Goal: Contribute content: Contribute content

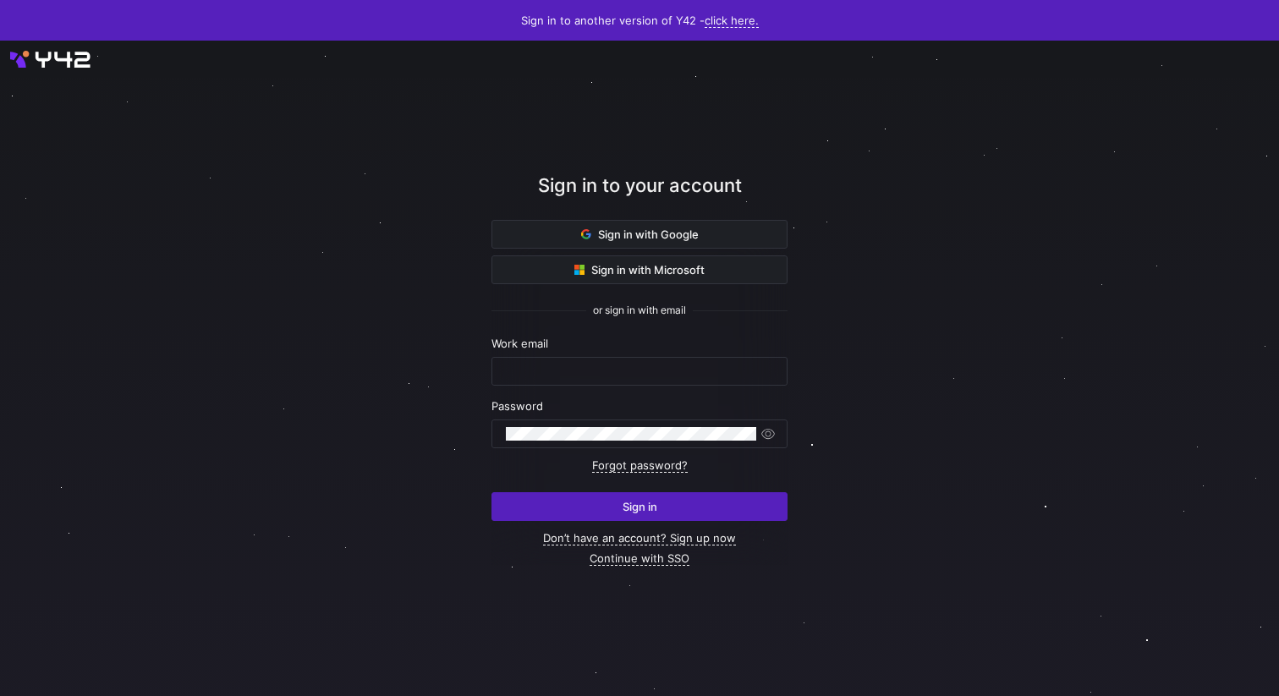
type input "[PERSON_NAME][EMAIL_ADDRESS][DOMAIN_NAME]"
click at [965, 436] on div at bounding box center [639, 369] width 1151 height 590
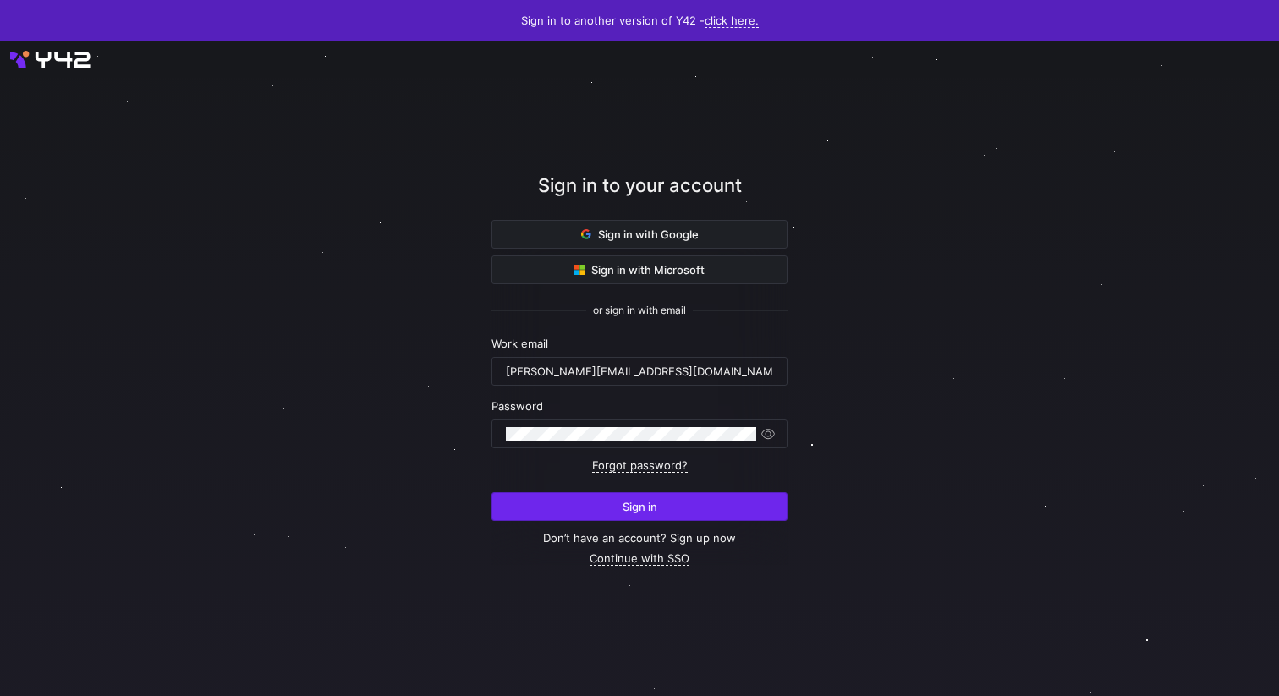
click at [696, 502] on span "submit" at bounding box center [639, 506] width 294 height 27
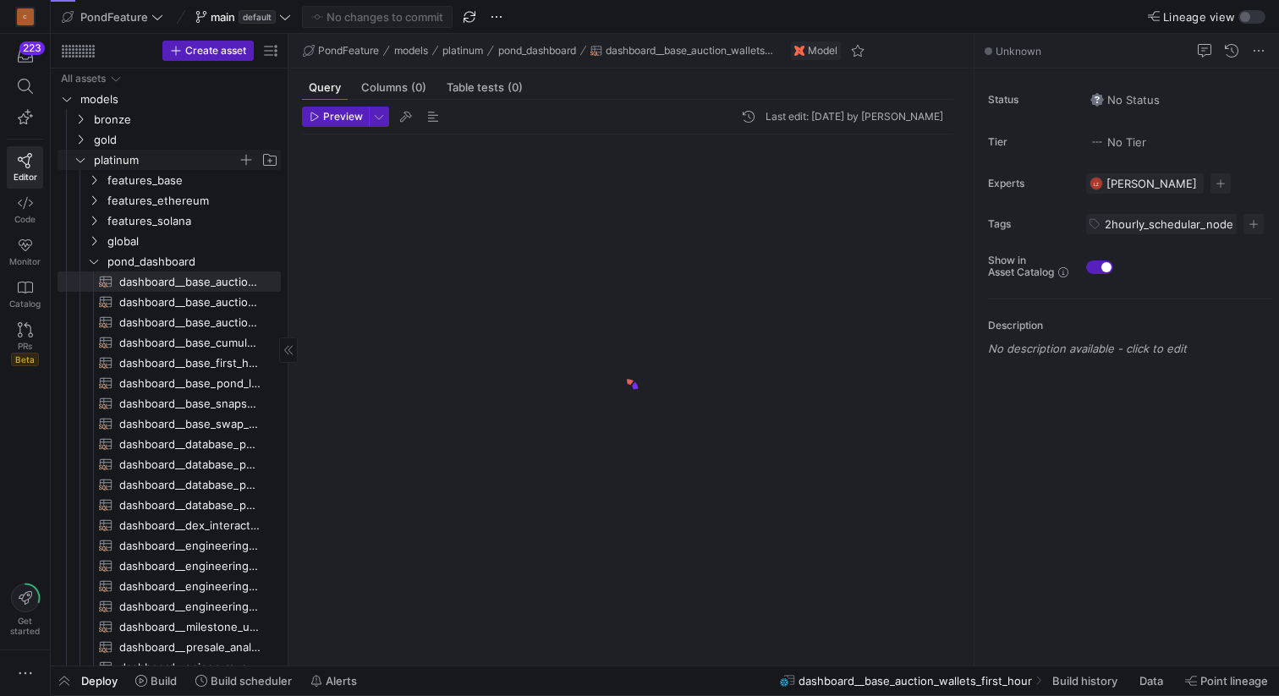
click at [80, 152] on span "platinum" at bounding box center [176, 160] width 208 height 19
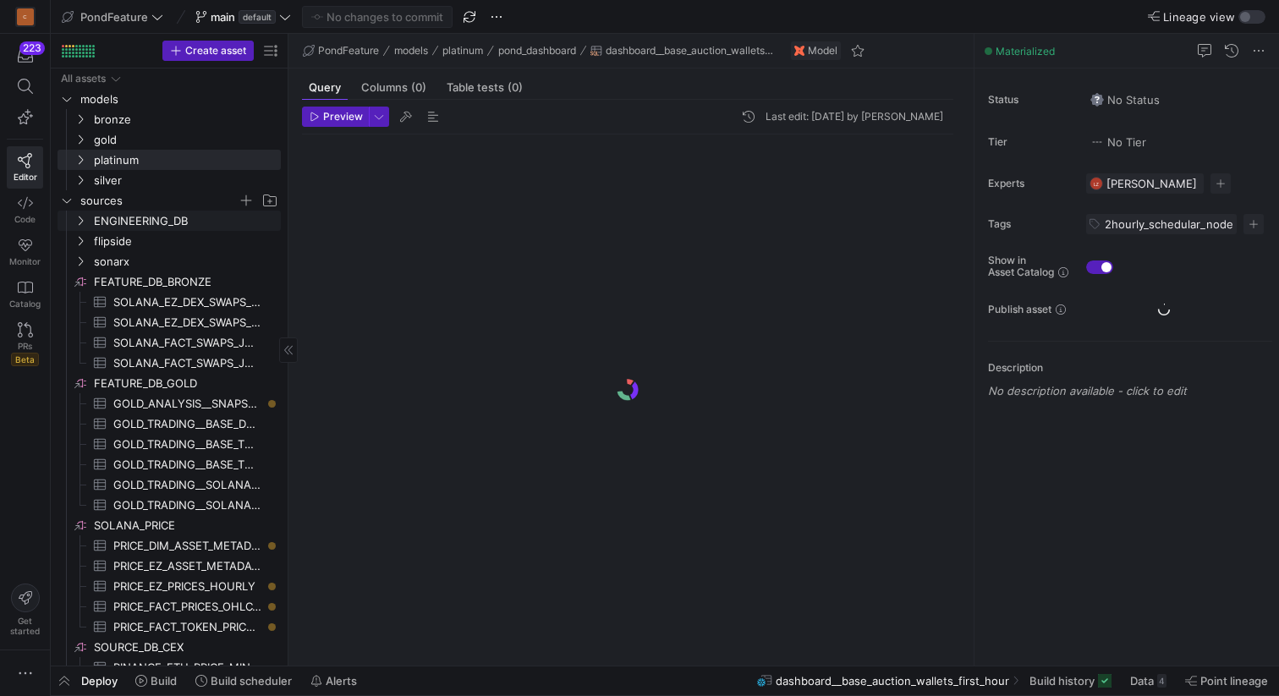
click at [63, 196] on icon "Press SPACE to select this row." at bounding box center [67, 200] width 12 height 10
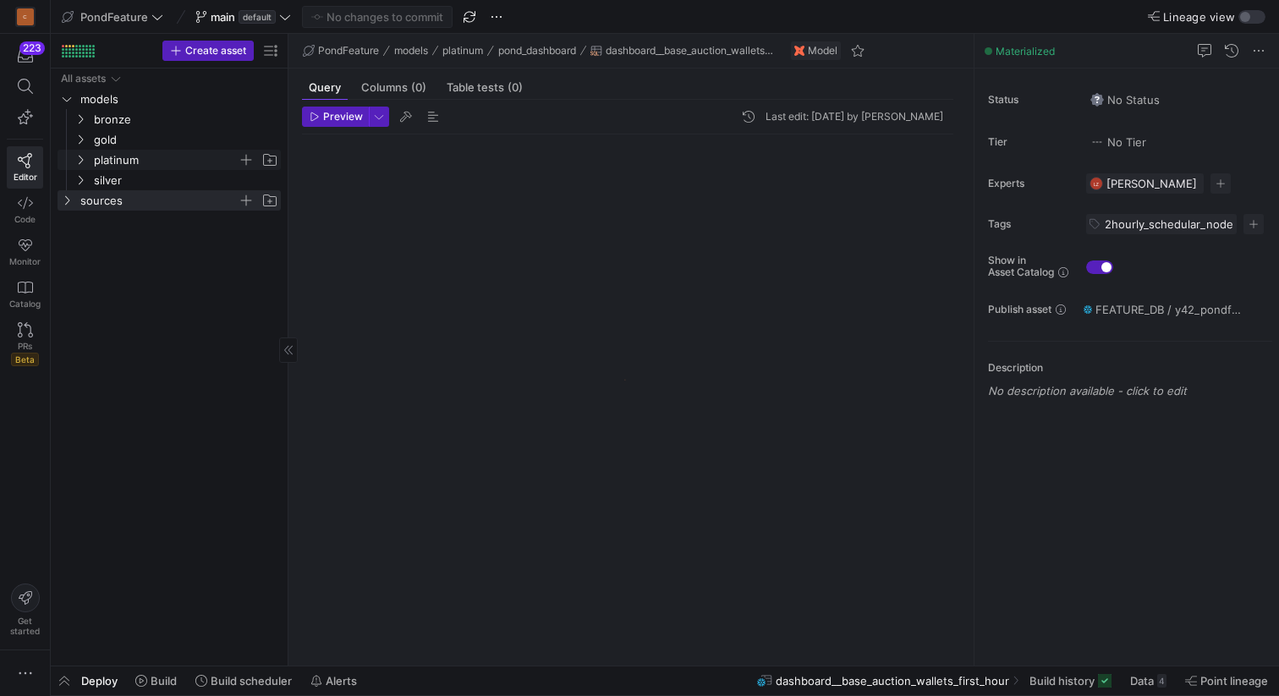
click at [79, 165] on y42-icon "Press SPACE to select this row." at bounding box center [81, 160] width 14 height 14
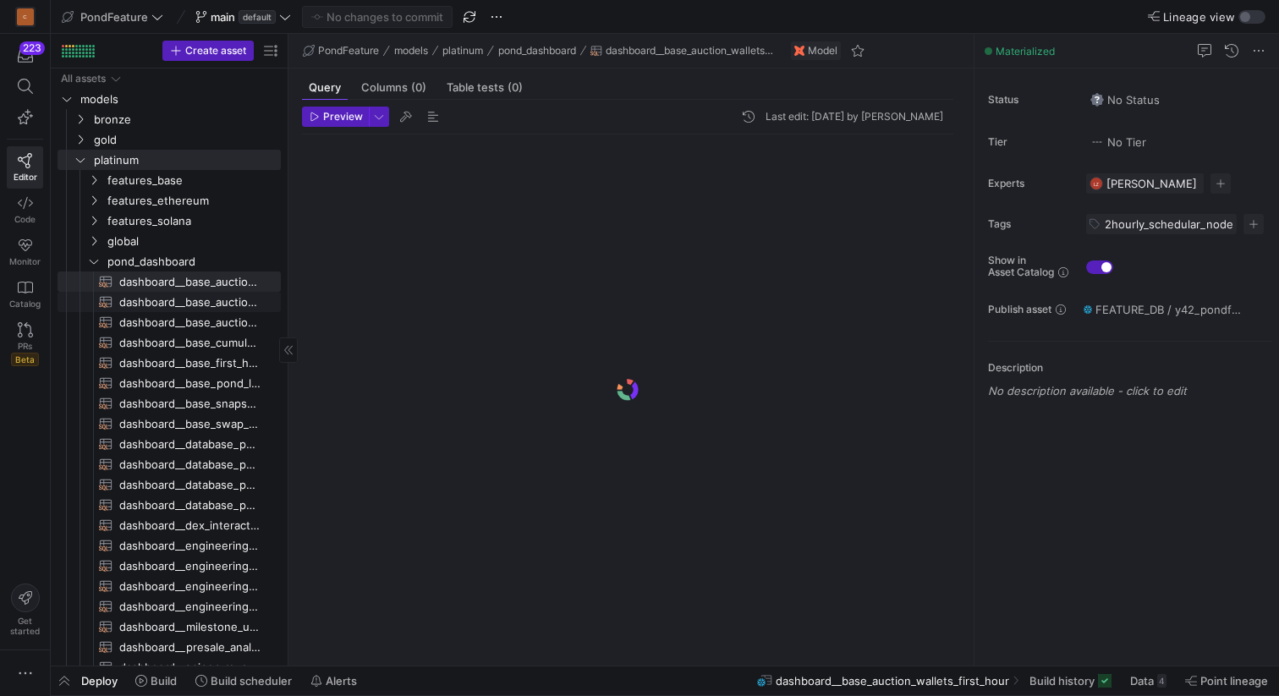
click at [166, 306] on span "dashboard__base_auction_wallets_per_market​​​​​​​​​​" at bounding box center [190, 302] width 142 height 19
click at [68, 687] on span "button" at bounding box center [64, 681] width 27 height 29
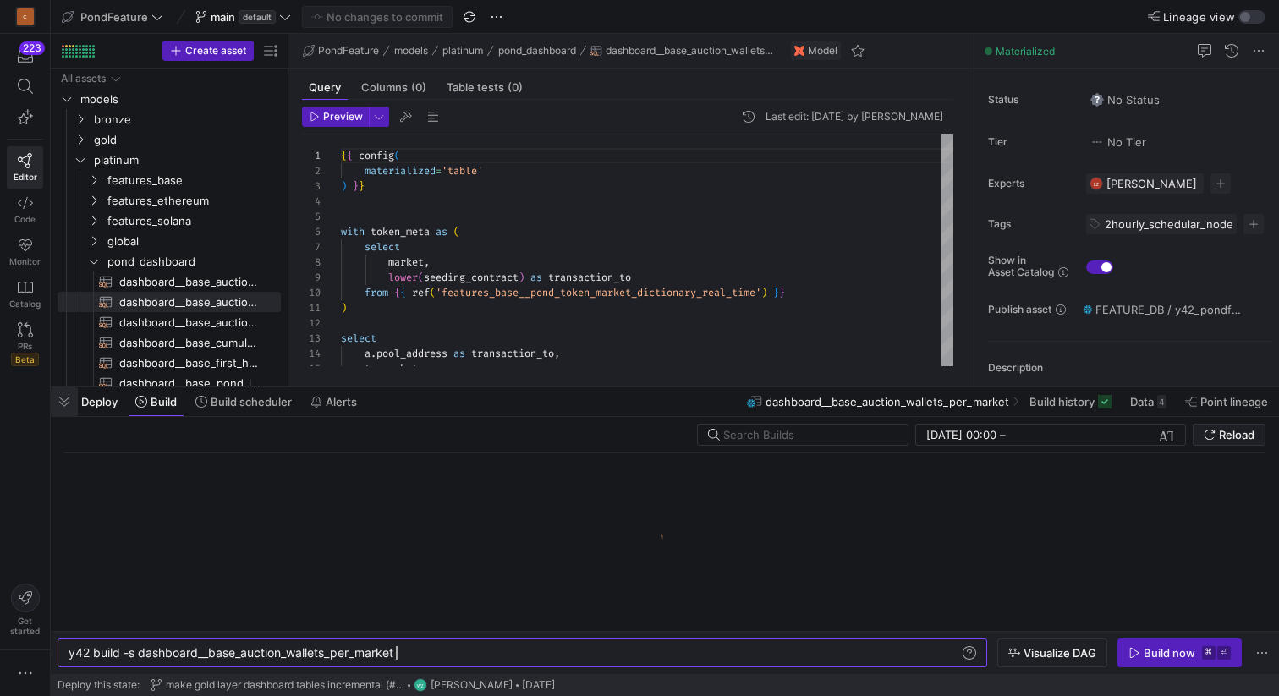
scroll to position [0, 327]
click at [450, 657] on div "y42 build -s dashboard__base_auction_wallets_per_m arket" at bounding box center [514, 653] width 891 height 14
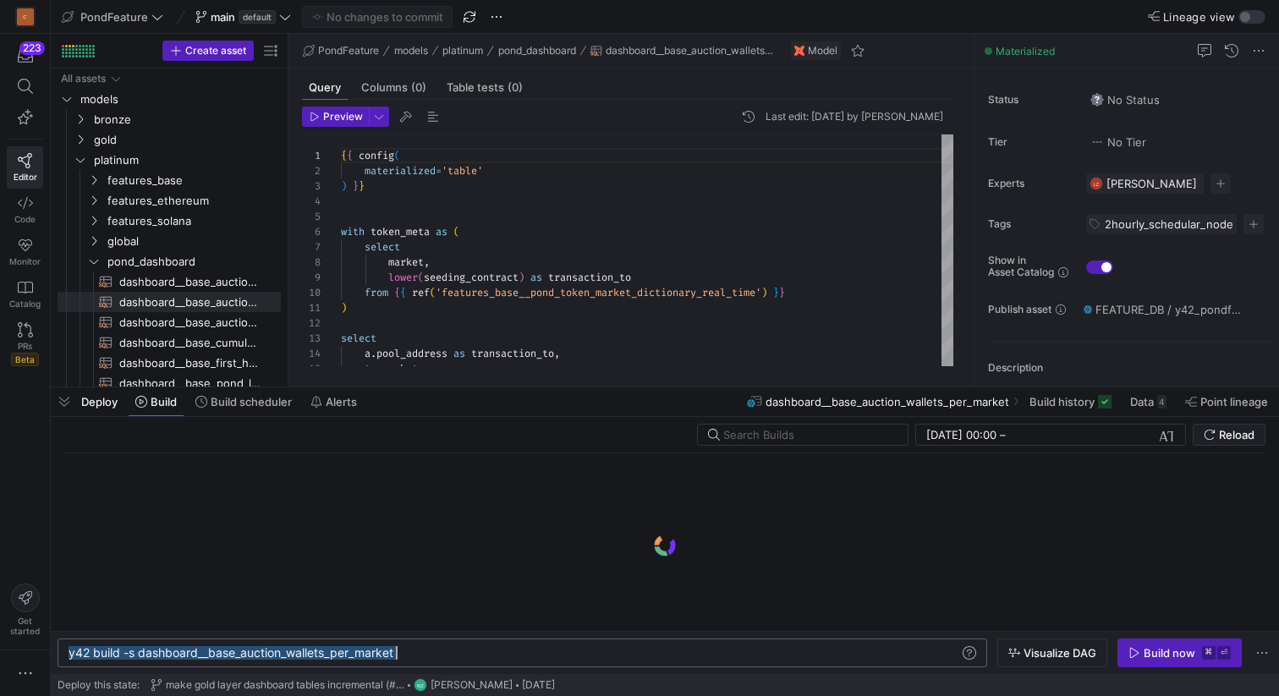
click at [450, 657] on div "y42 build -s dashboard__base_auction_wallets_per_m arket" at bounding box center [514, 653] width 891 height 14
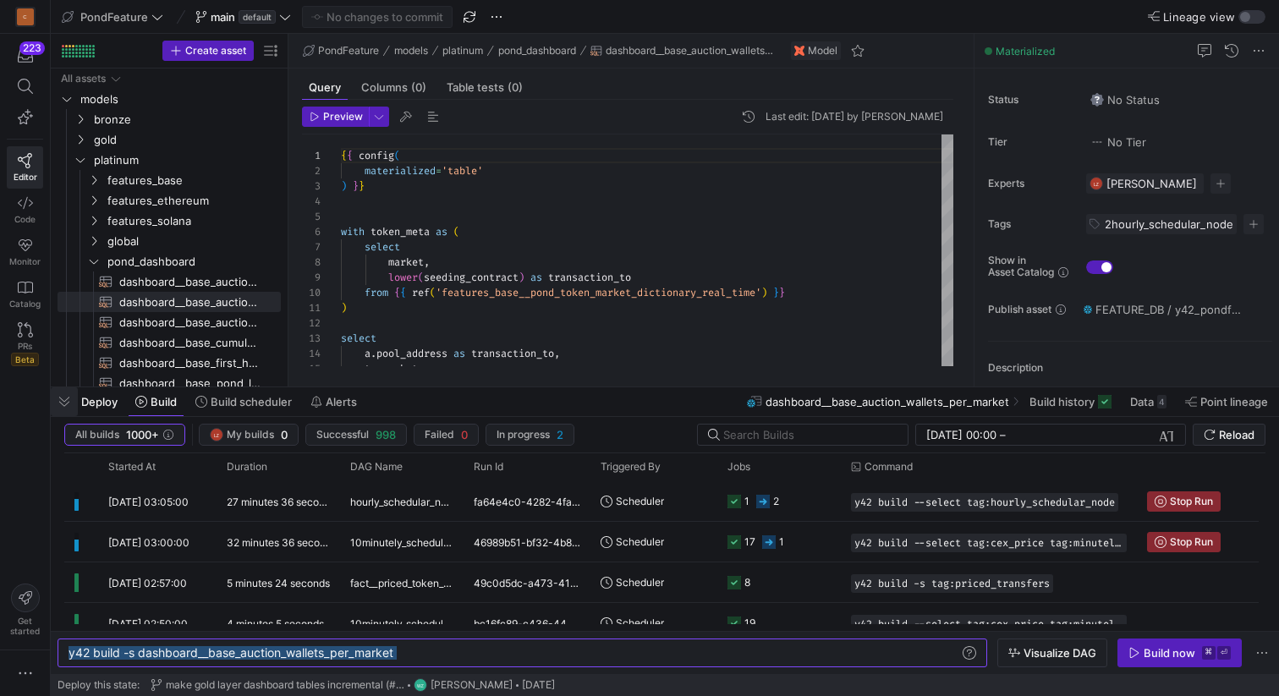
click at [61, 402] on span "button" at bounding box center [64, 401] width 27 height 29
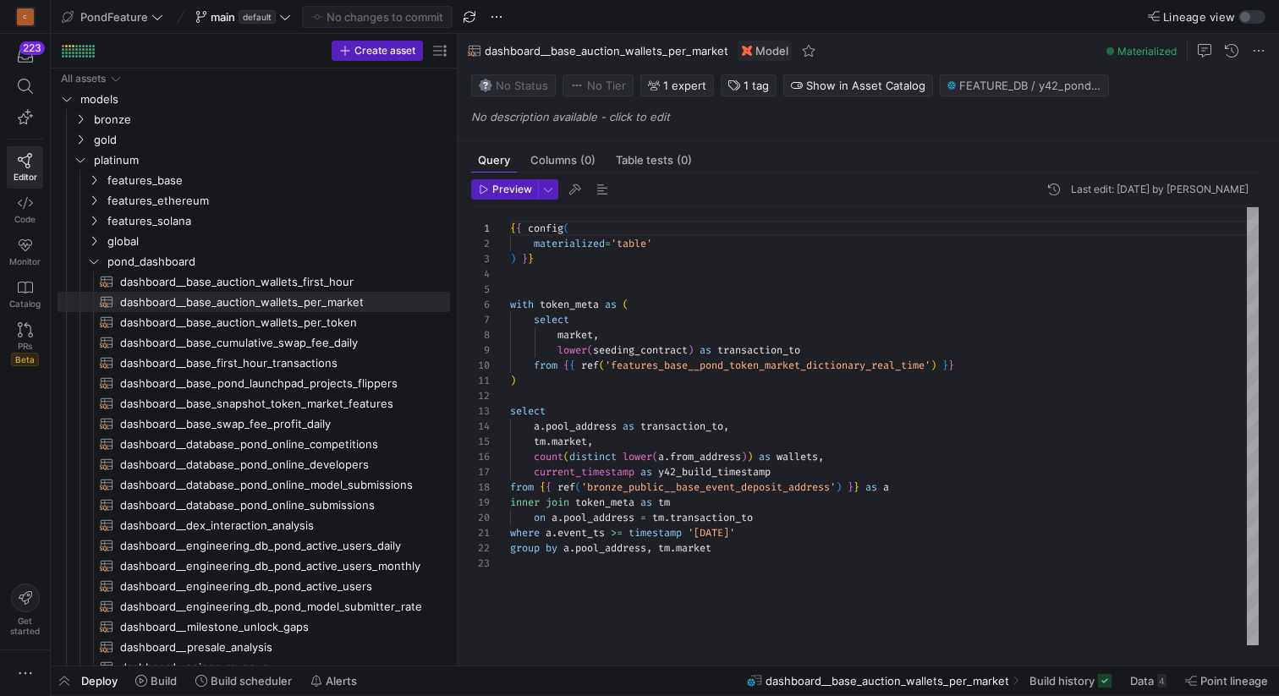
drag, startPoint x: 288, startPoint y: 274, endPoint x: 491, endPoint y: 272, distance: 203.9
click at [492, 272] on as-split "Create asset Drag here to set row groups Drag here to set column labels Group 1…" at bounding box center [665, 350] width 1228 height 632
click at [23, 88] on icon at bounding box center [25, 86] width 15 height 15
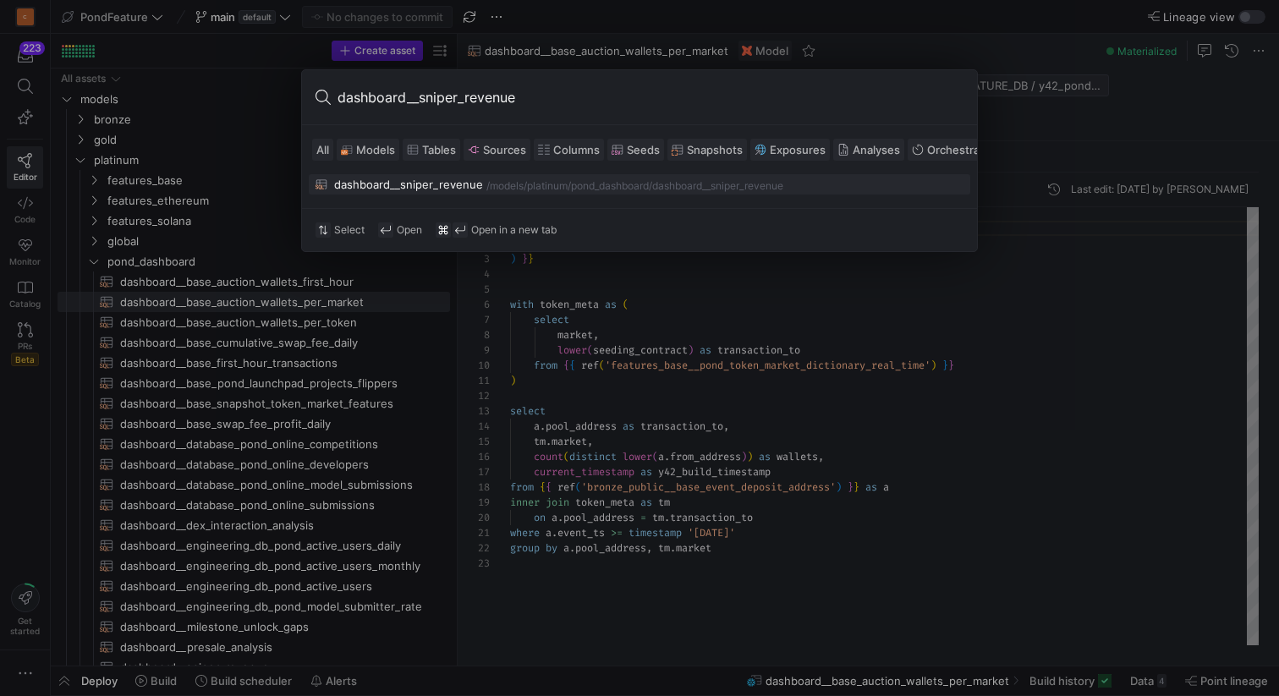
type input "dashboard__sniper_revenue"
click at [459, 186] on div "dashboard__sniper_revenue" at bounding box center [408, 185] width 149 height 14
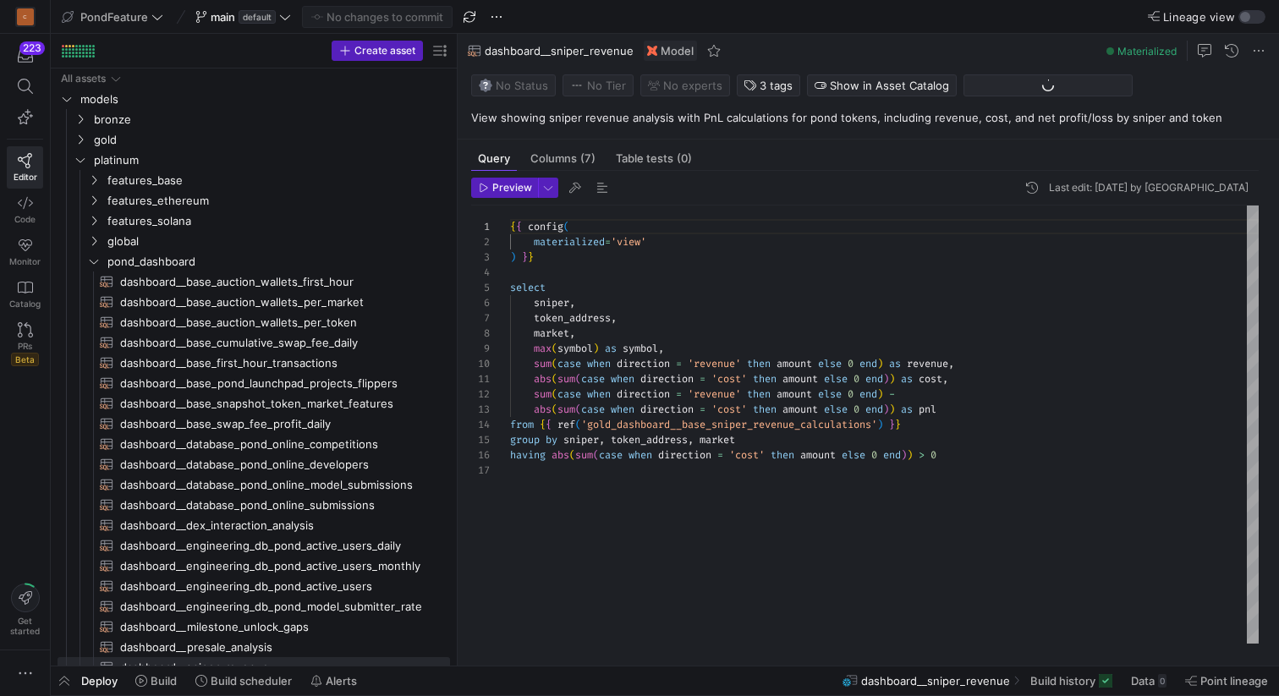
scroll to position [12, 0]
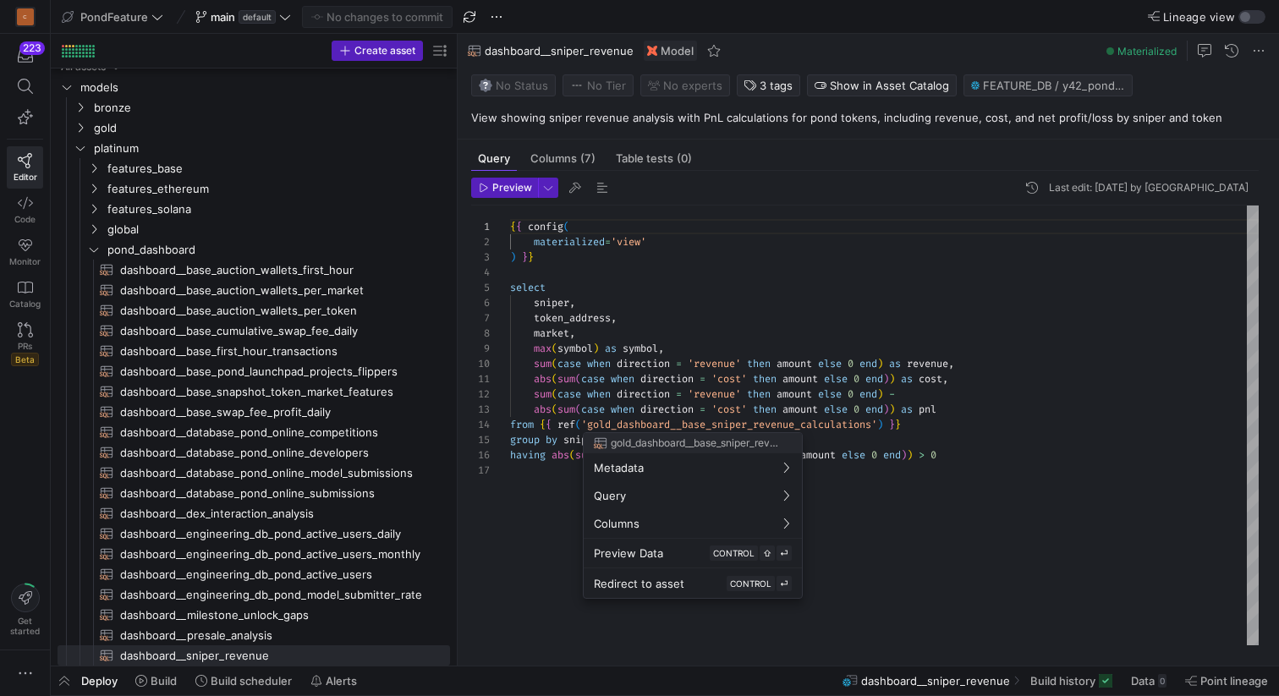
click at [744, 294] on div at bounding box center [639, 348] width 1279 height 696
click at [711, 305] on div "{ { config ( materialized = 'view' ) } } select sniper , token_address , market…" at bounding box center [884, 426] width 749 height 440
click at [96, 228] on icon "Press SPACE to select this row." at bounding box center [94, 229] width 12 height 10
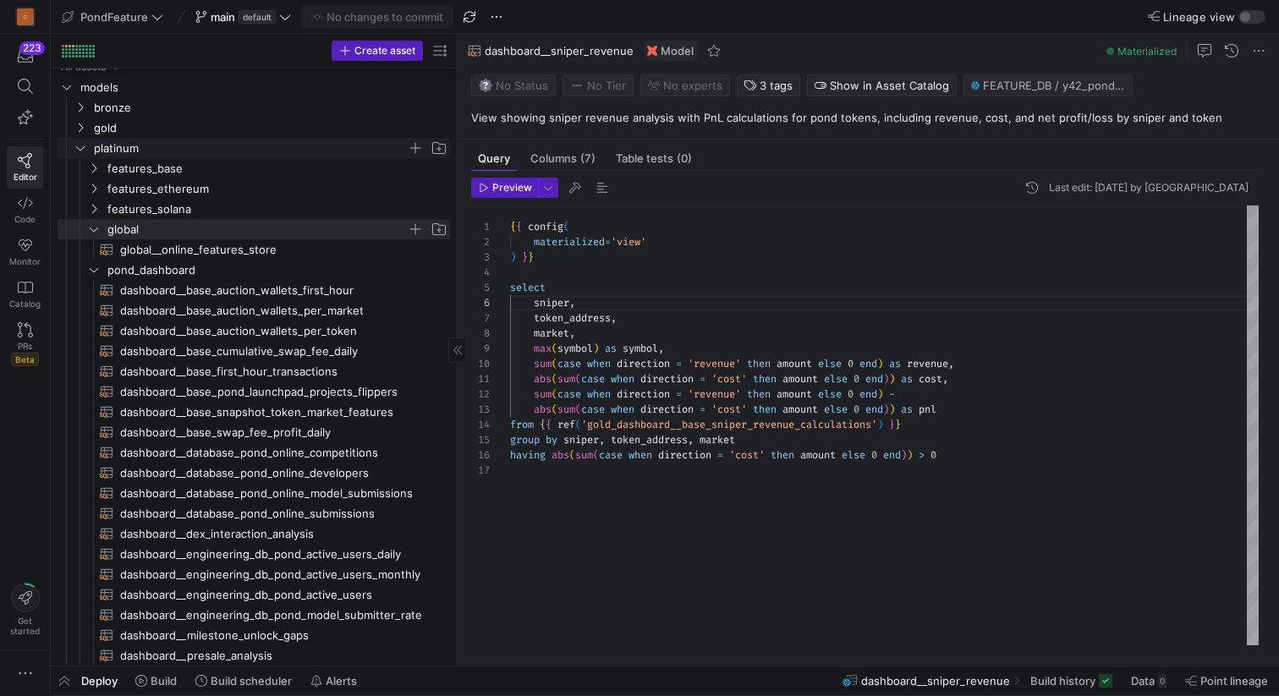
click at [79, 141] on y42-icon "Press SPACE to select this row." at bounding box center [81, 148] width 14 height 14
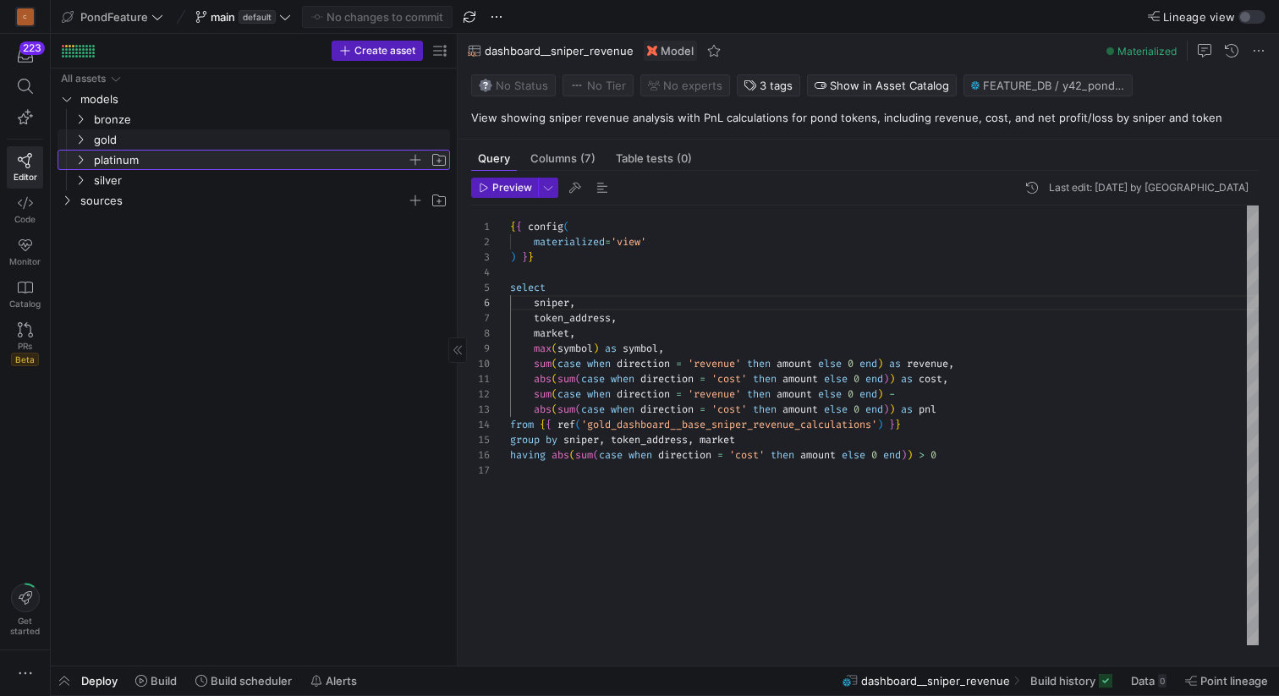
scroll to position [0, 0]
click at [82, 136] on icon "Press SPACE to select this row." at bounding box center [80, 139] width 12 height 10
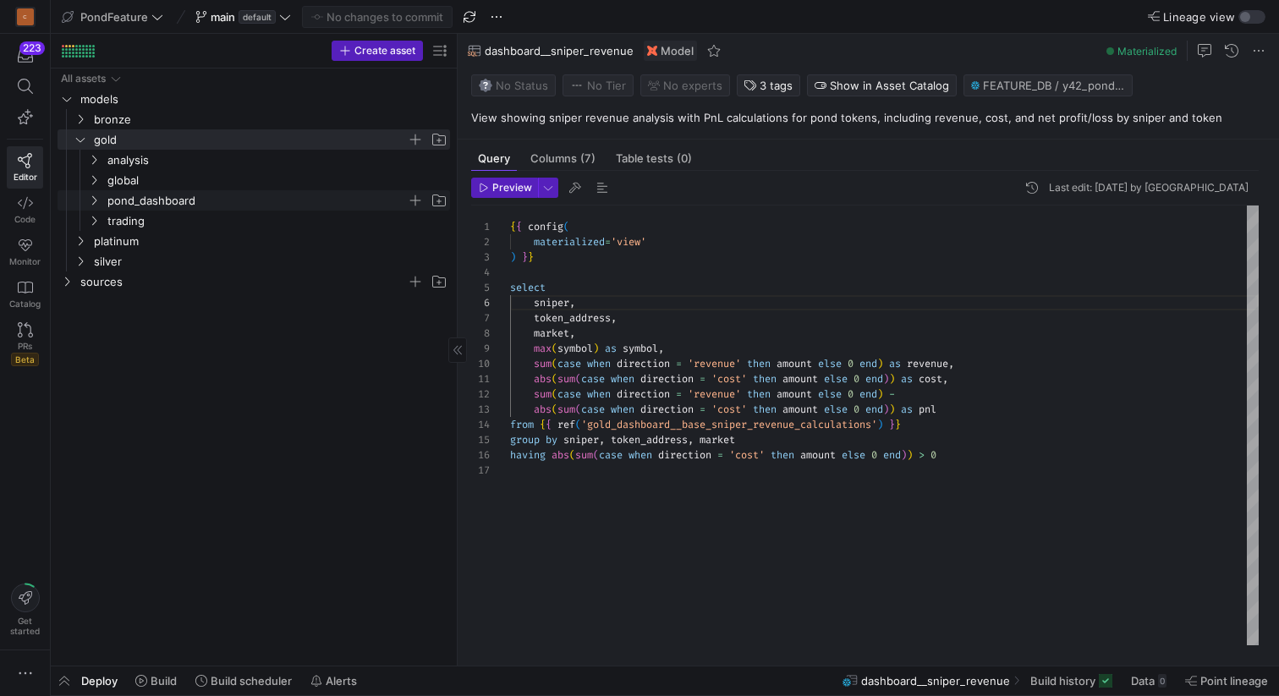
click at [93, 200] on icon "Press SPACE to select this row." at bounding box center [94, 200] width 12 height 10
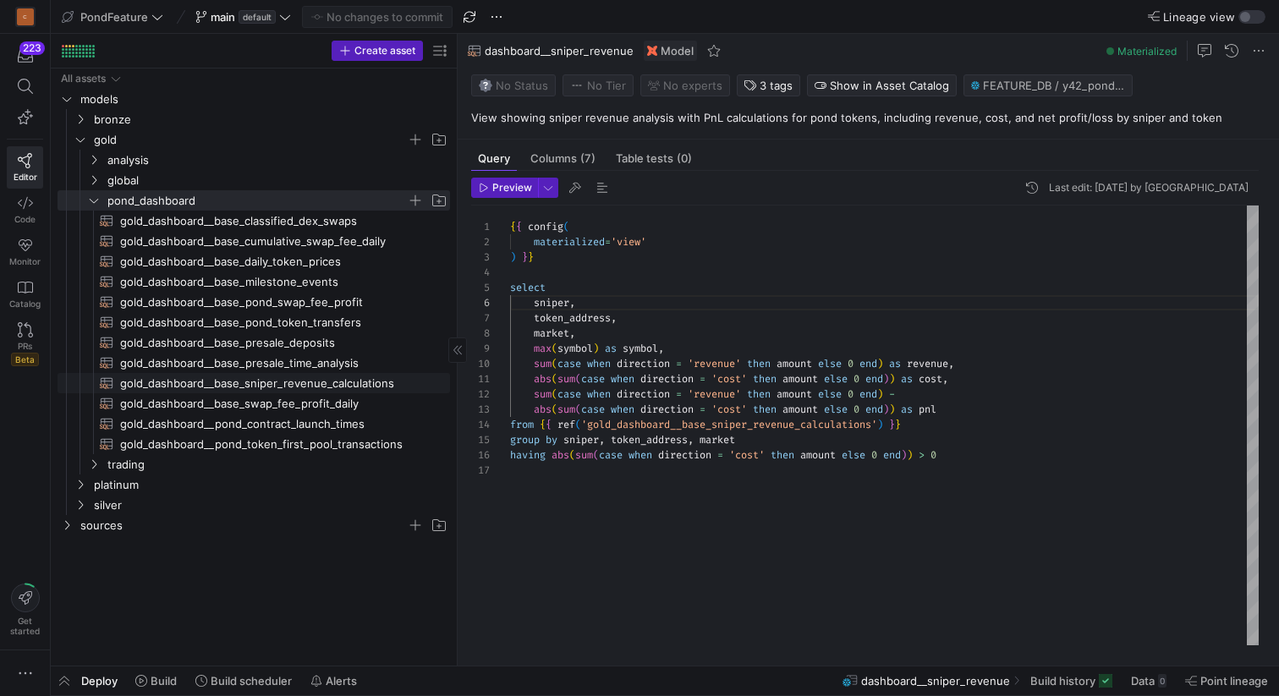
click at [220, 382] on span "gold_dashboard__base_sniper_revenue_calculations​​​​​​​​​​" at bounding box center [275, 383] width 310 height 19
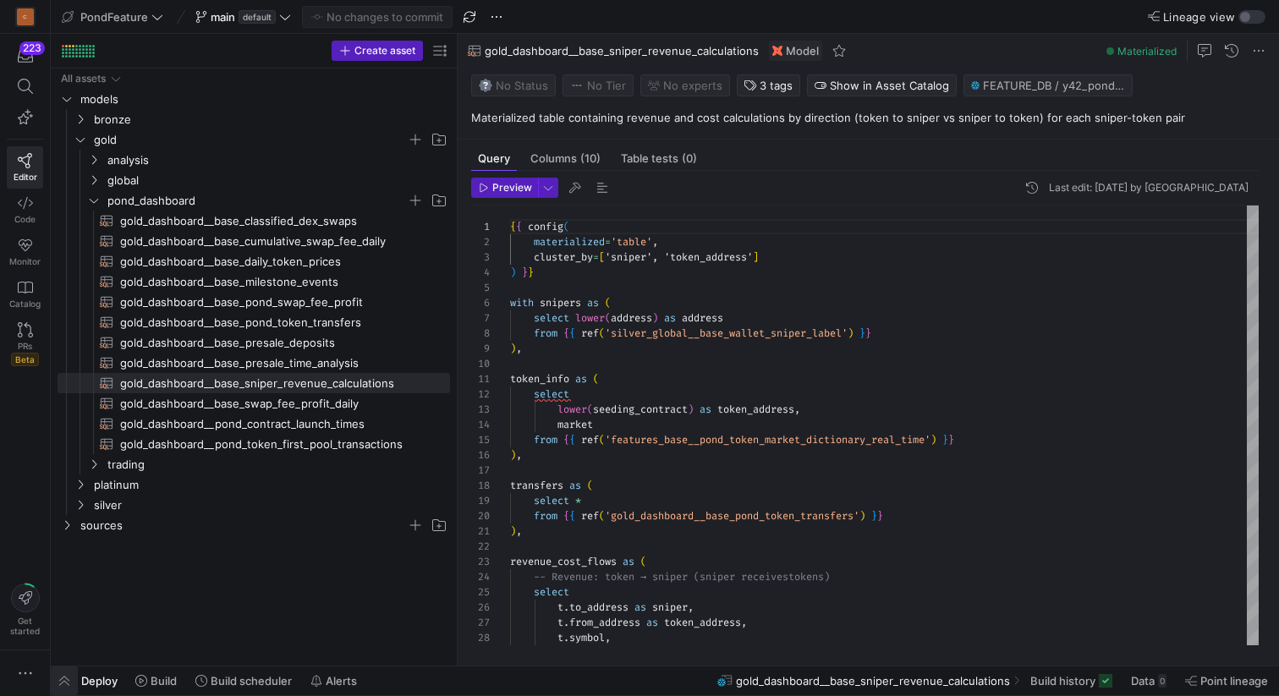
click at [61, 682] on span "button" at bounding box center [64, 681] width 27 height 29
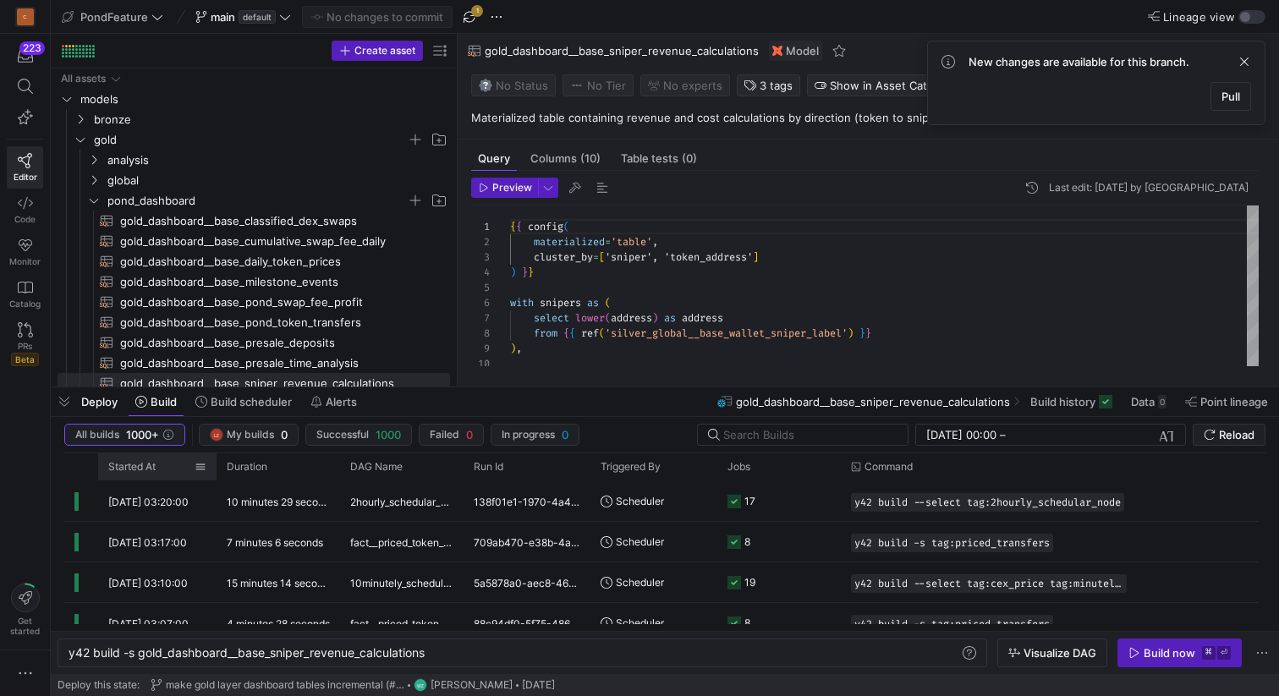
click at [142, 464] on span "Started At" at bounding box center [131, 467] width 47 height 12
click at [469, 19] on span "button" at bounding box center [469, 17] width 20 height 20
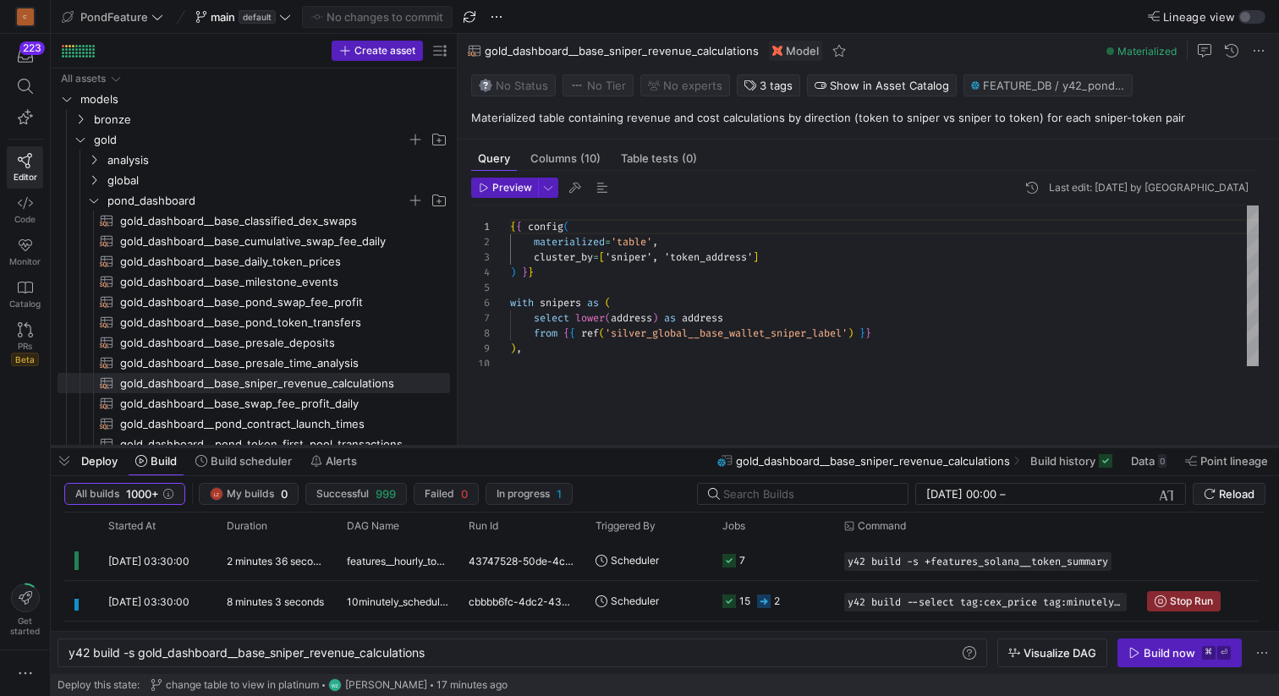
drag, startPoint x: 572, startPoint y: 388, endPoint x: 573, endPoint y: 447, distance: 58.4
click at [573, 447] on div at bounding box center [665, 446] width 1228 height 7
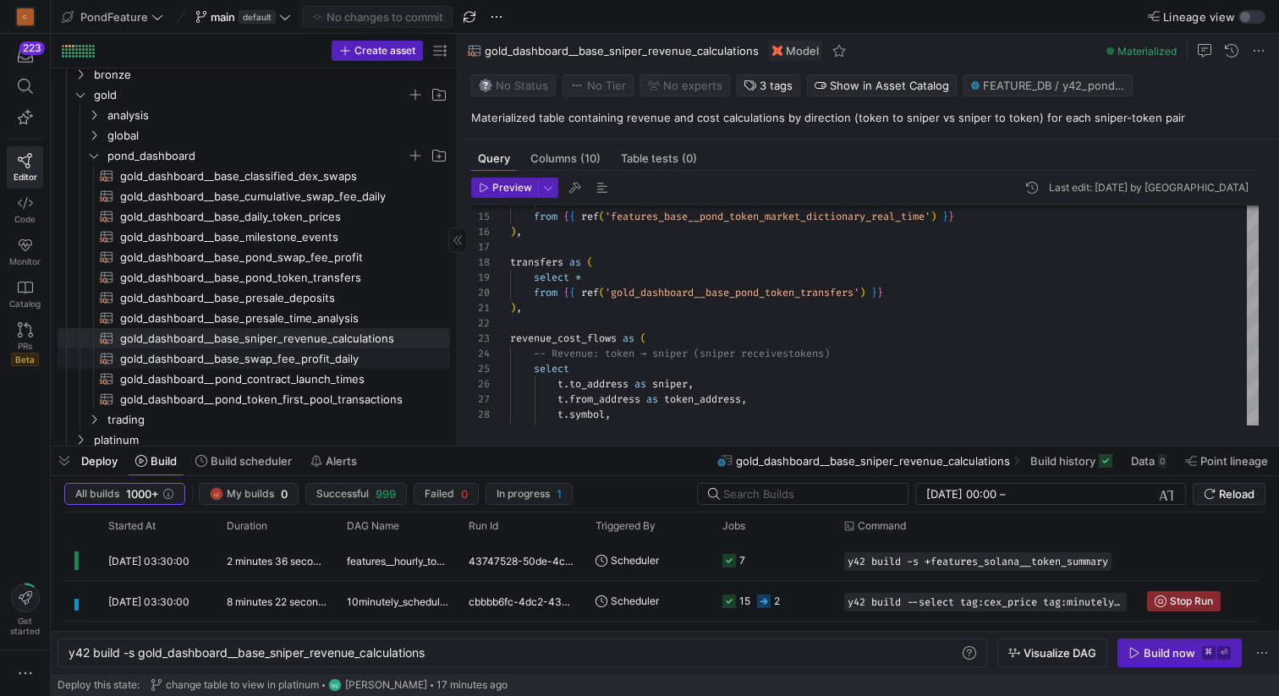
scroll to position [90, 0]
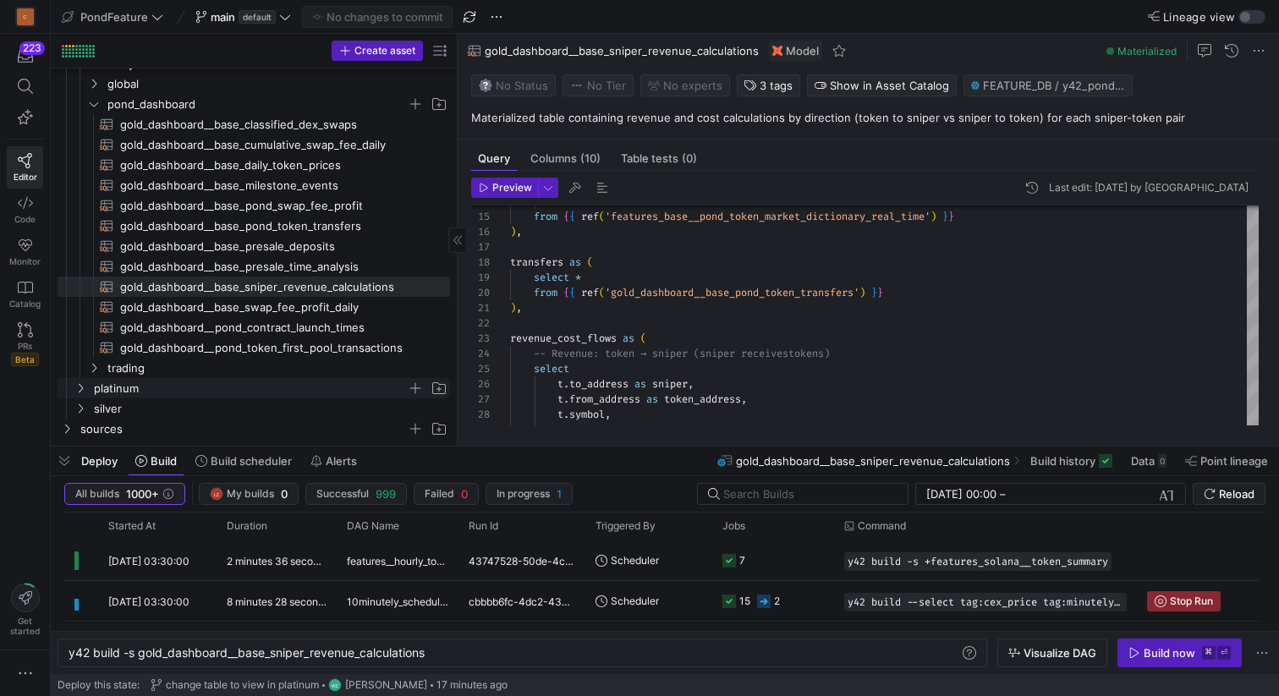
click at [150, 397] on span "platinum" at bounding box center [250, 388] width 313 height 19
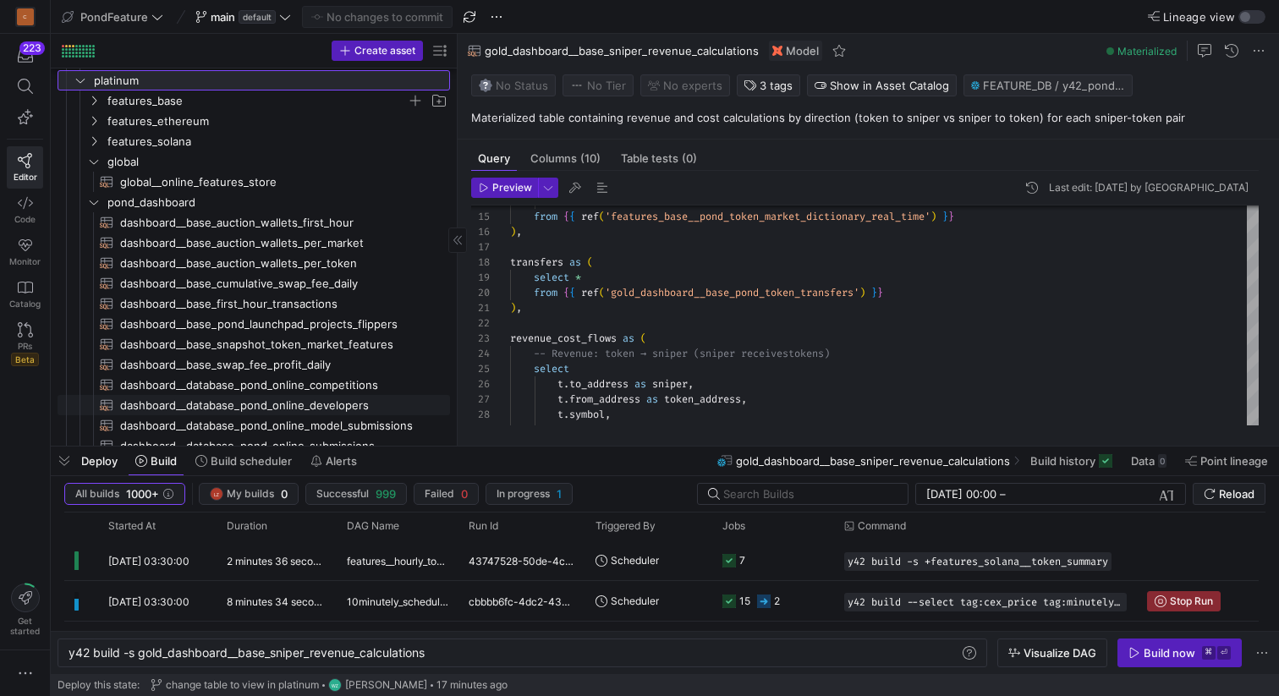
scroll to position [425, 0]
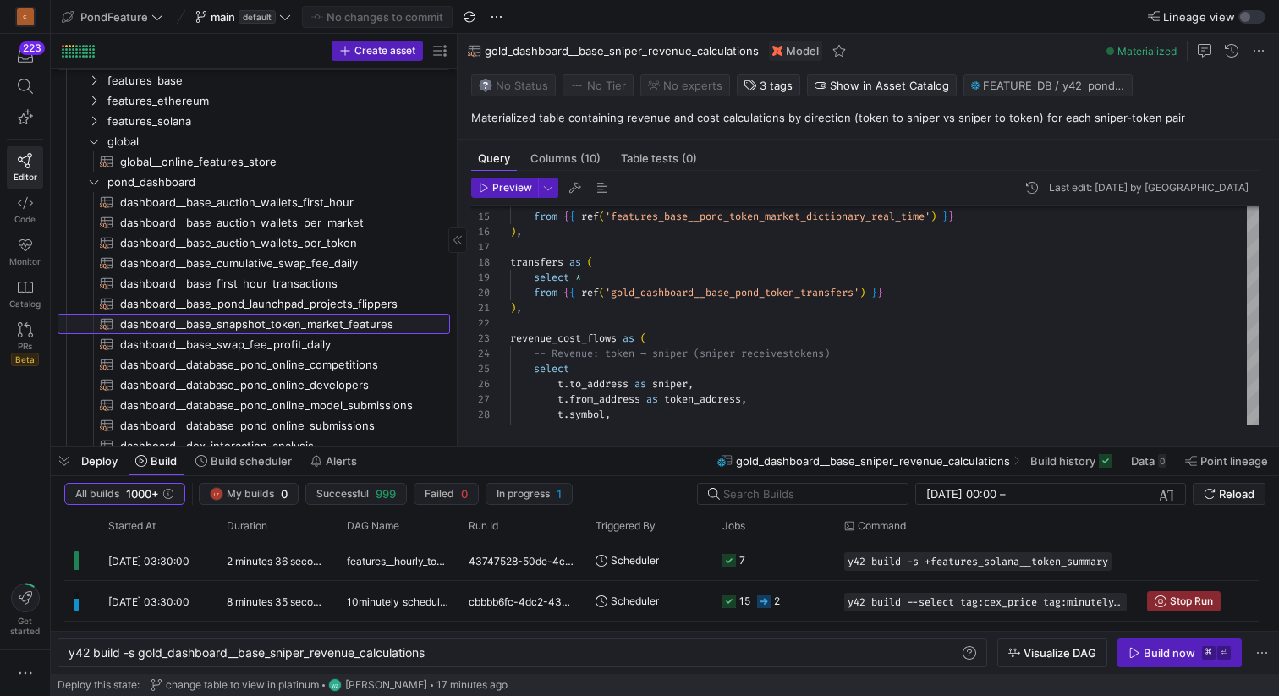
click at [228, 322] on span "dashboard__base_snapshot_token_market_features​​​​​​​​​​" at bounding box center [275, 324] width 310 height 19
type textarea "-- depends_on: {{ ref('gold_analysis__snapshot_token_market_features') }} {{ co…"
type textarea "y42 build -s dashboard__base_snapshot_token_market_features"
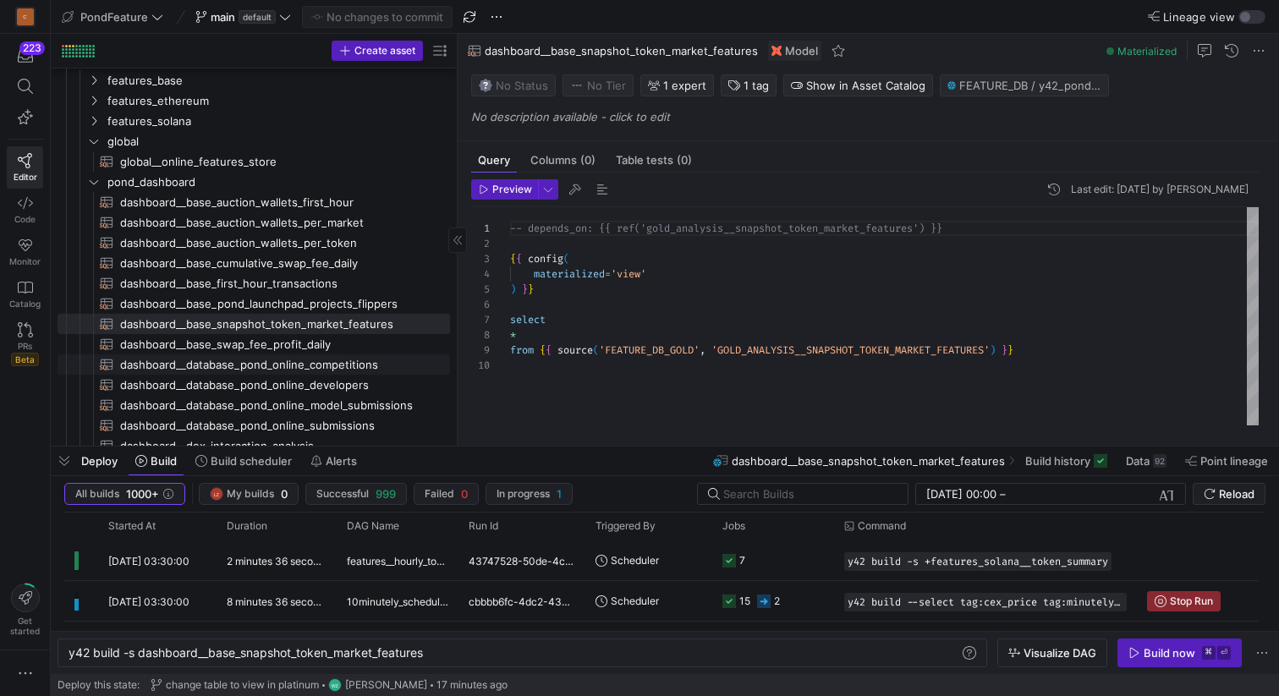
click at [294, 366] on span "dashboard__database_pond_online_competitions​​​​​​​​​​" at bounding box center [275, 364] width 310 height 19
type textarea "{{ config( materialized='view' ) }} SELECT c.*, case when bot.developer_id is n…"
type textarea "y42 build -s dashboard__database_pond_online_competitions"
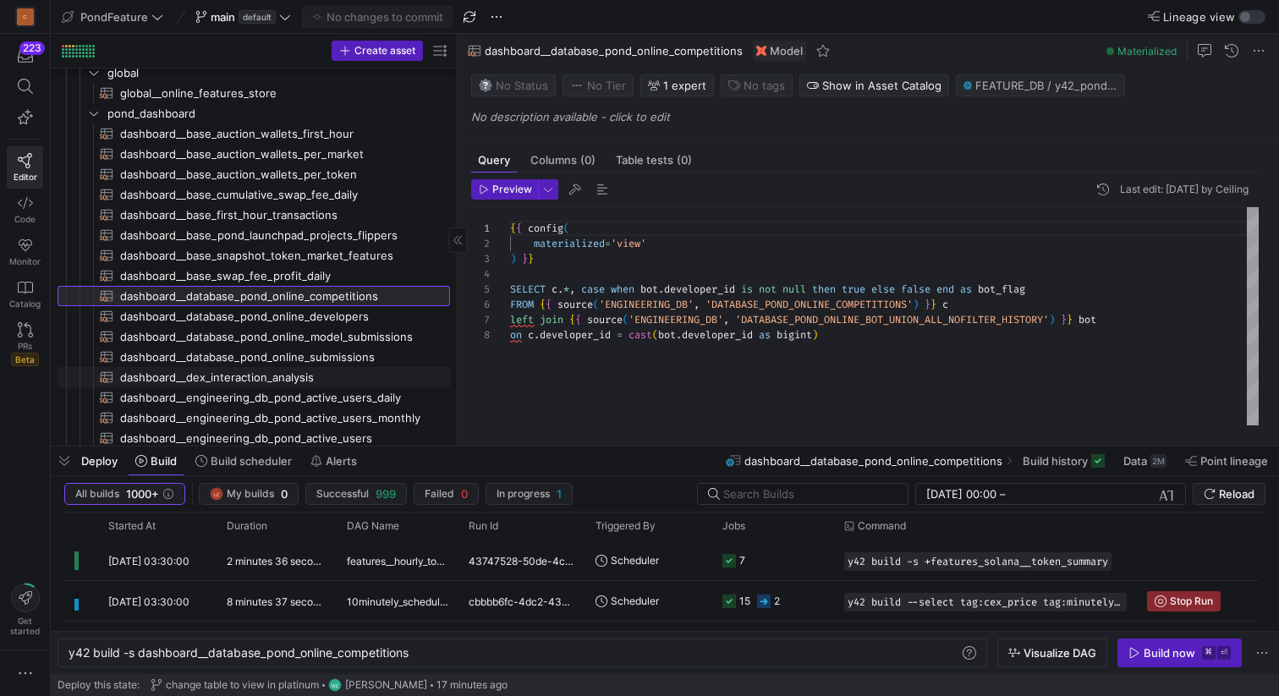
scroll to position [497, 0]
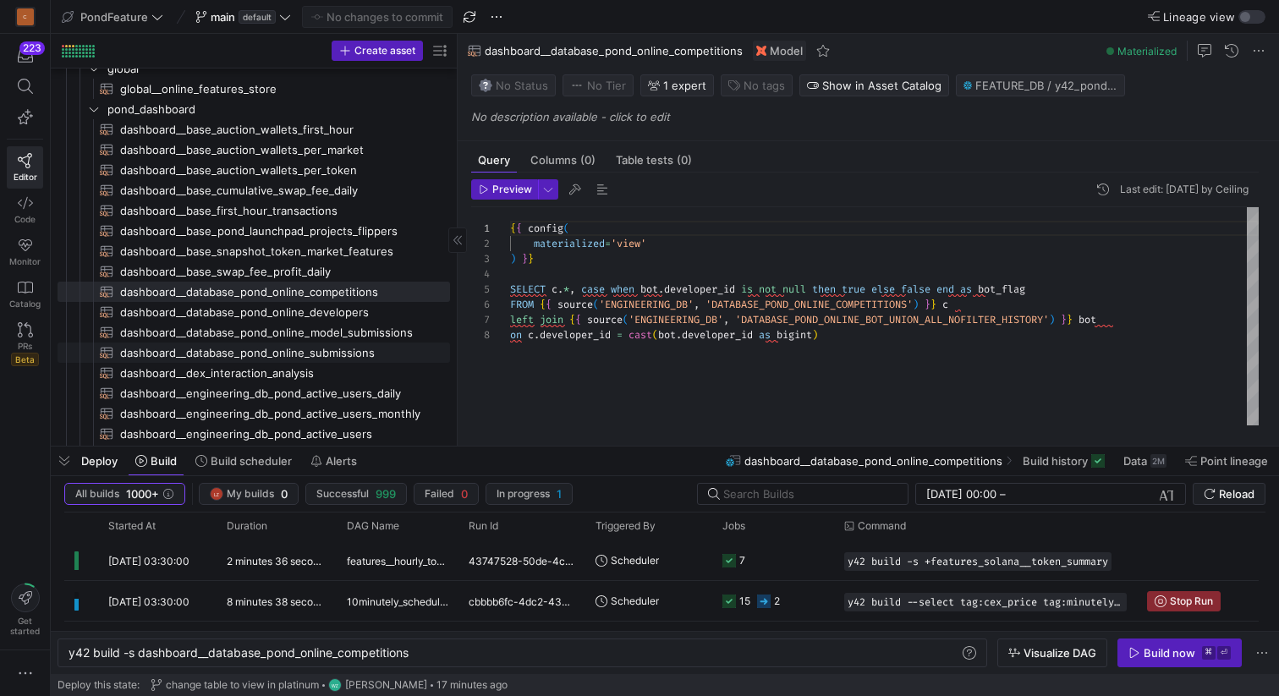
click at [286, 354] on span "dashboard__database_pond_online_submissions​​​​​​​​​​" at bounding box center [275, 352] width 310 height 19
type textarea "{{ config( materialized='view' ) }} SELECT s.*, case when bot.developer_id is n…"
type textarea "y42 build -s dashboard__database_pond_online_submissions"
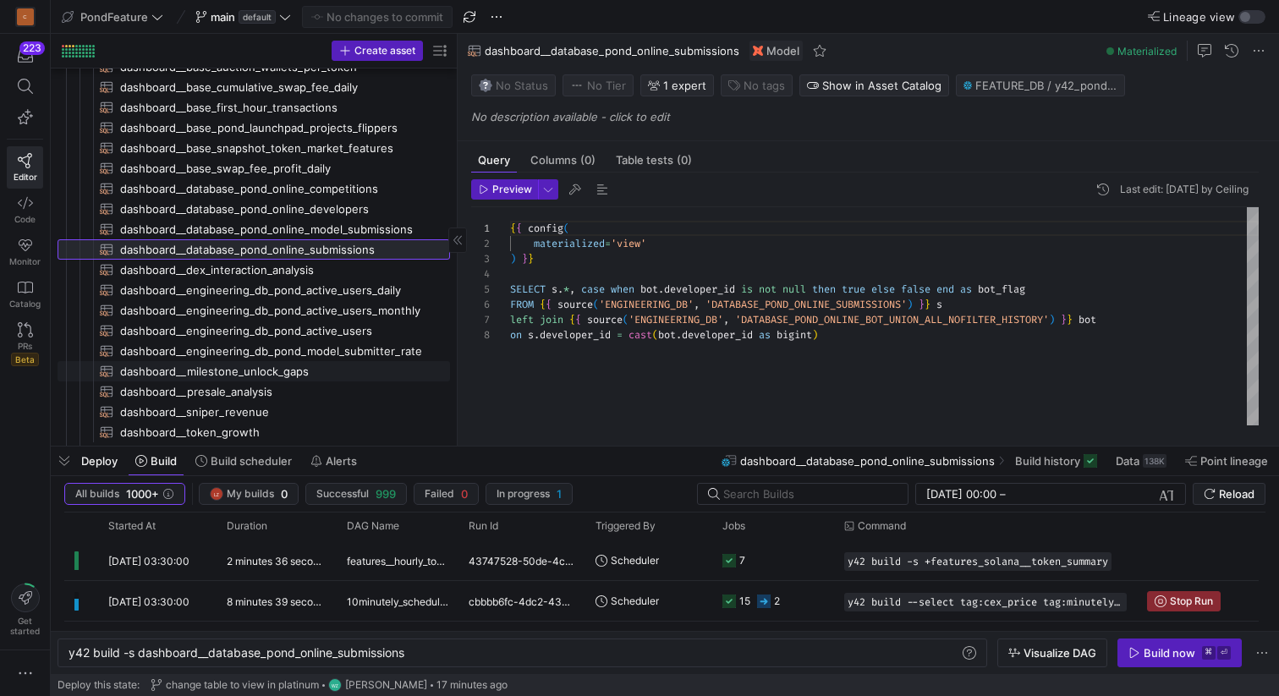
scroll to position [615, 0]
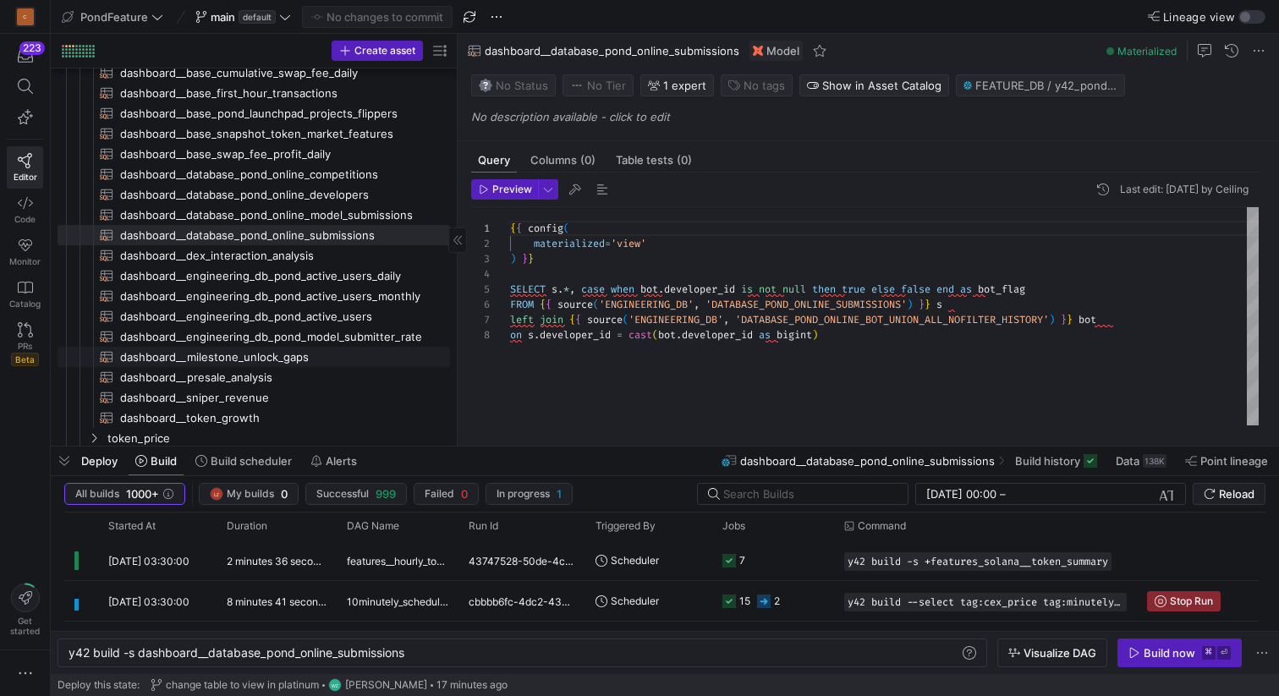
click at [277, 357] on span "dashboard__milestone_unlock_gaps​​​​​​​​​​" at bounding box center [275, 357] width 310 height 19
type textarea "{{ config( materialized='view' ) }} with project_info as ( select lower(seeding…"
type textarea "y42 build -s dashboard__milestone_unlock_gaps"
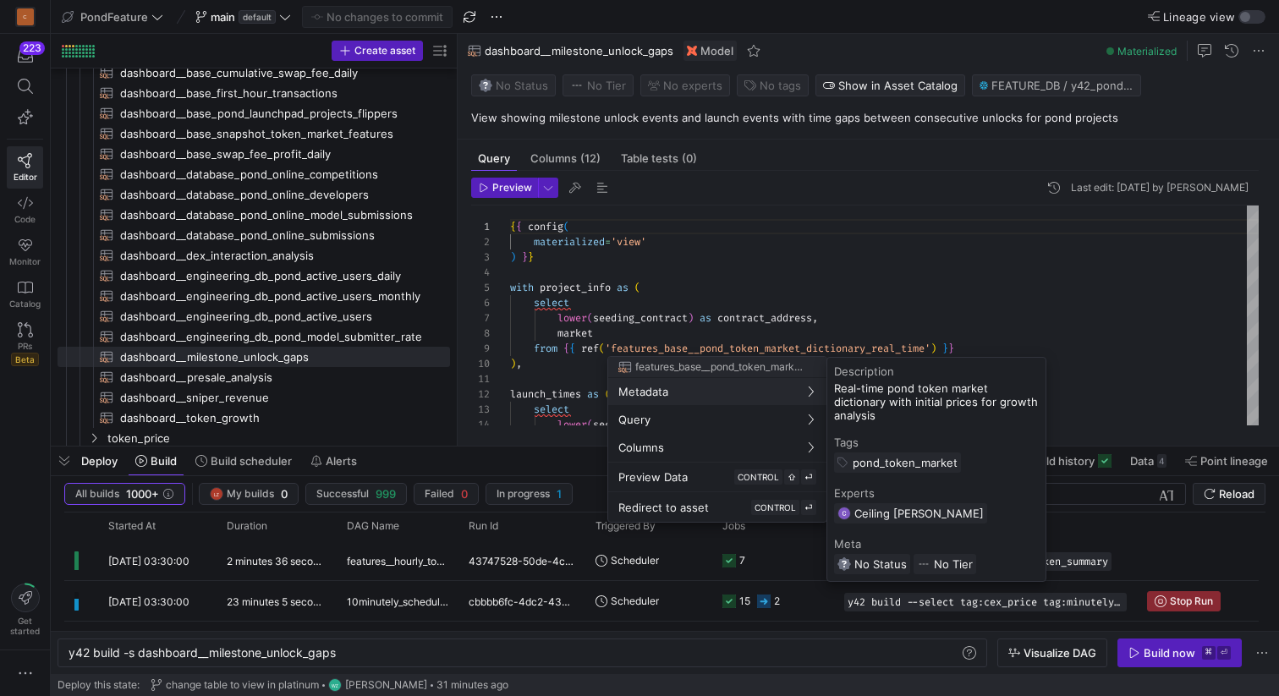
click at [63, 455] on div at bounding box center [639, 348] width 1279 height 696
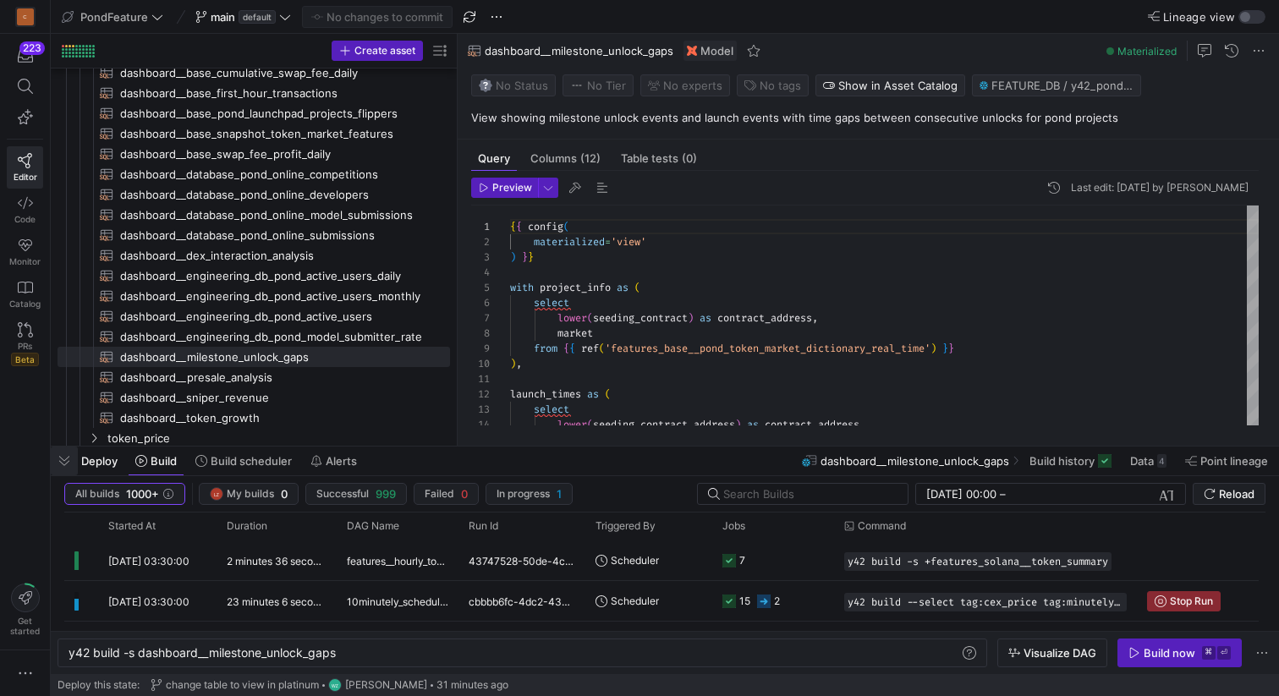
click at [62, 459] on span "button" at bounding box center [64, 461] width 27 height 29
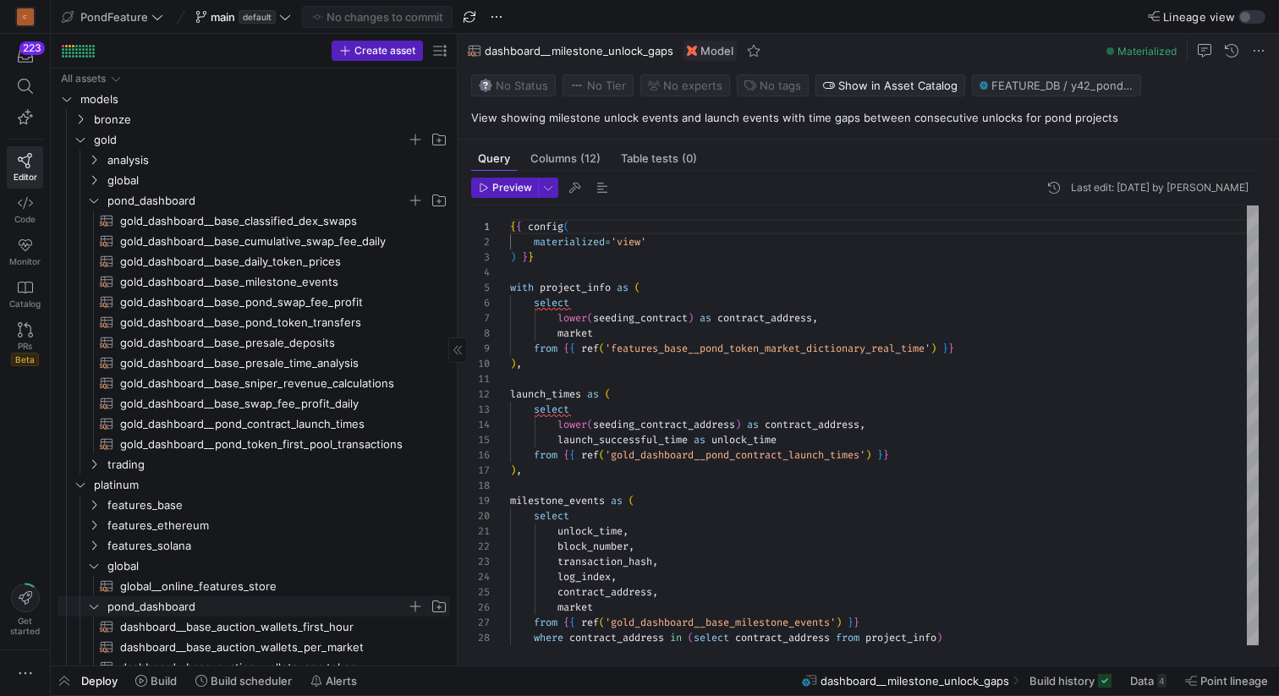
click at [94, 607] on icon "Press SPACE to select this row." at bounding box center [94, 606] width 12 height 10
click at [97, 563] on icon "Press SPACE to select this row." at bounding box center [94, 566] width 12 height 10
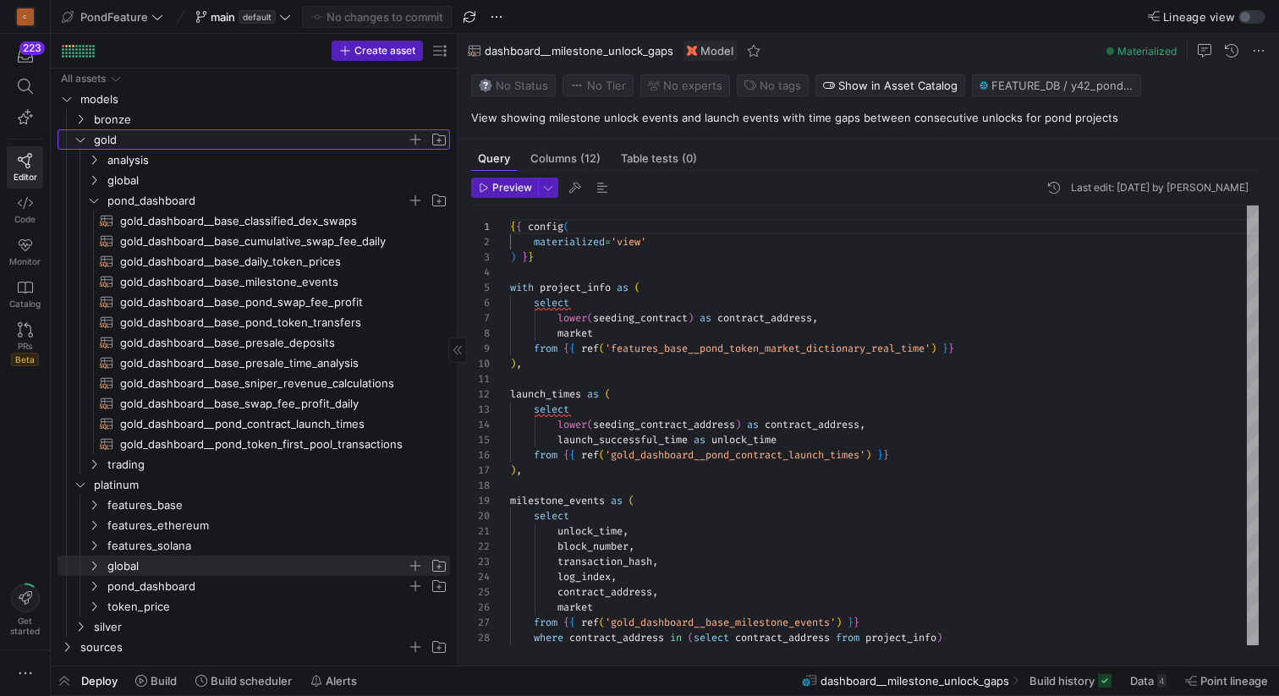
click at [82, 141] on icon "Press SPACE to select this row." at bounding box center [80, 139] width 12 height 10
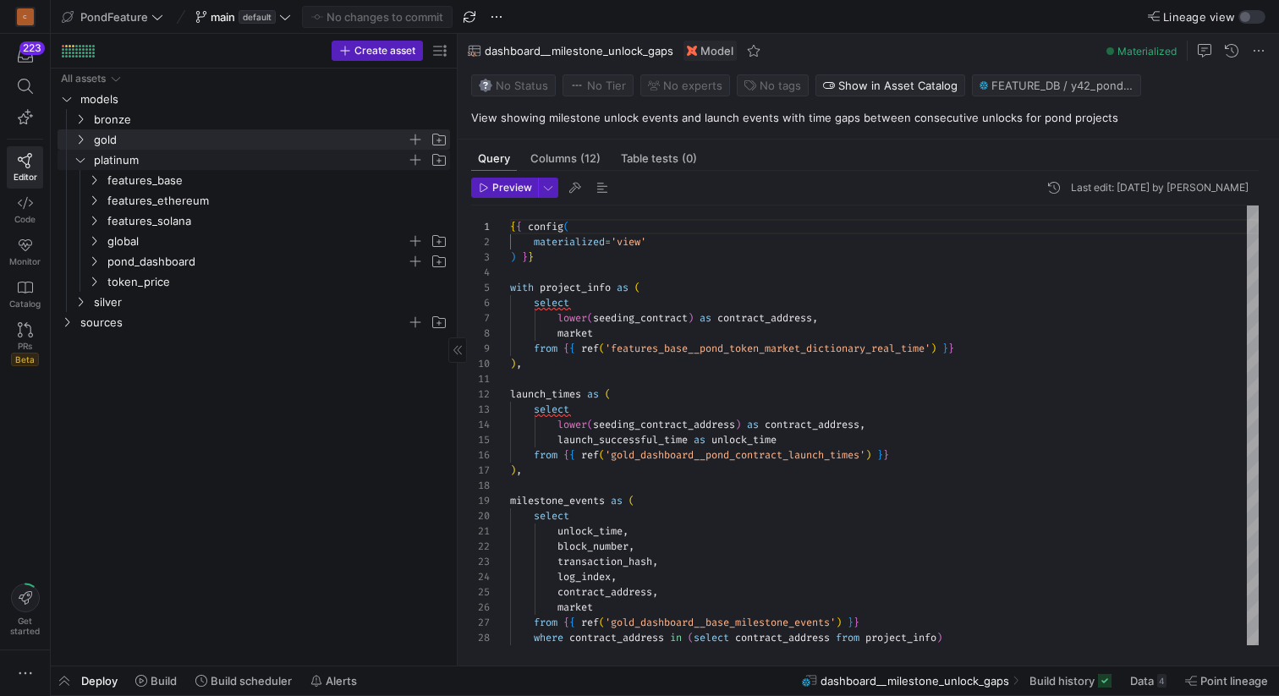
click at [79, 158] on icon "Press SPACE to select this row." at bounding box center [80, 160] width 12 height 10
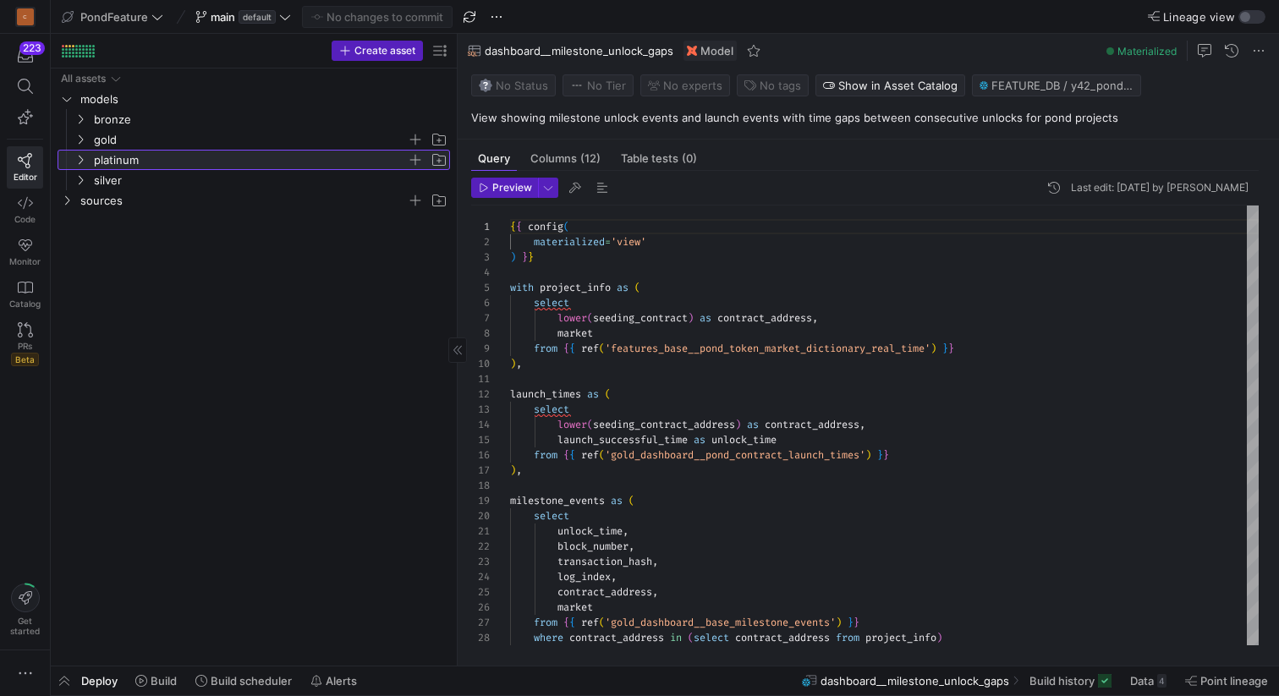
click at [80, 157] on icon at bounding box center [80, 160] width 12 height 10
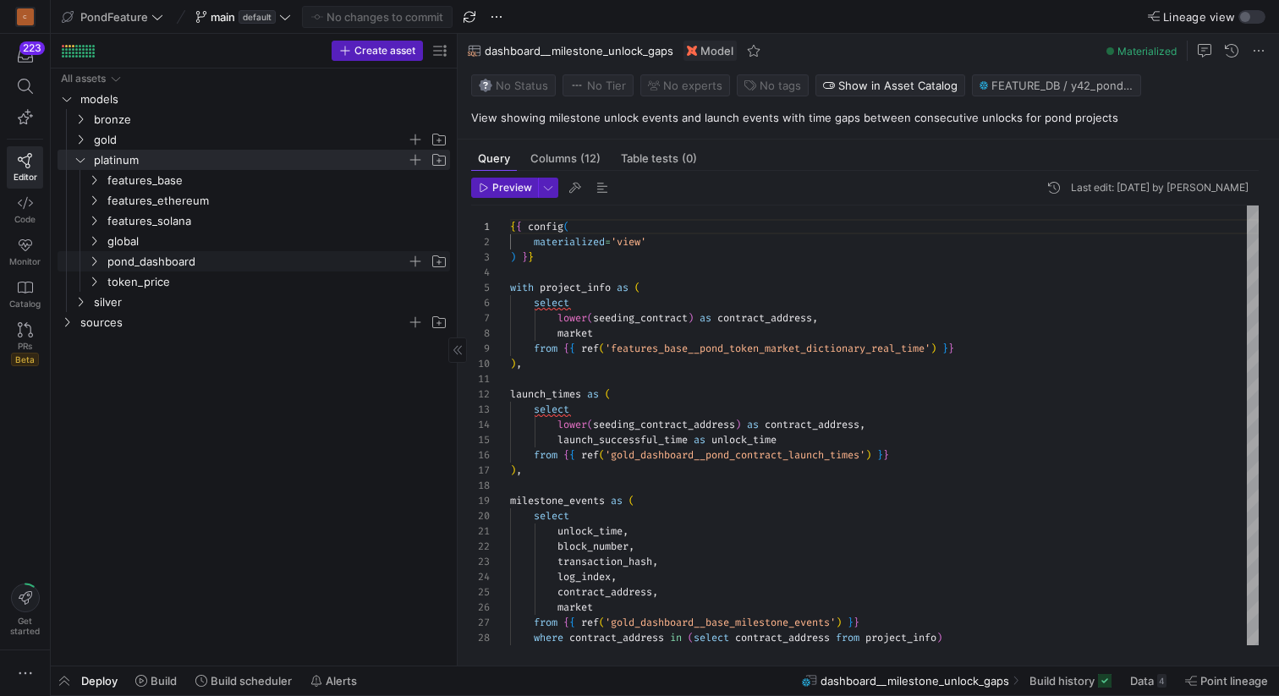
click at [95, 264] on icon "Press SPACE to select this row." at bounding box center [94, 261] width 12 height 10
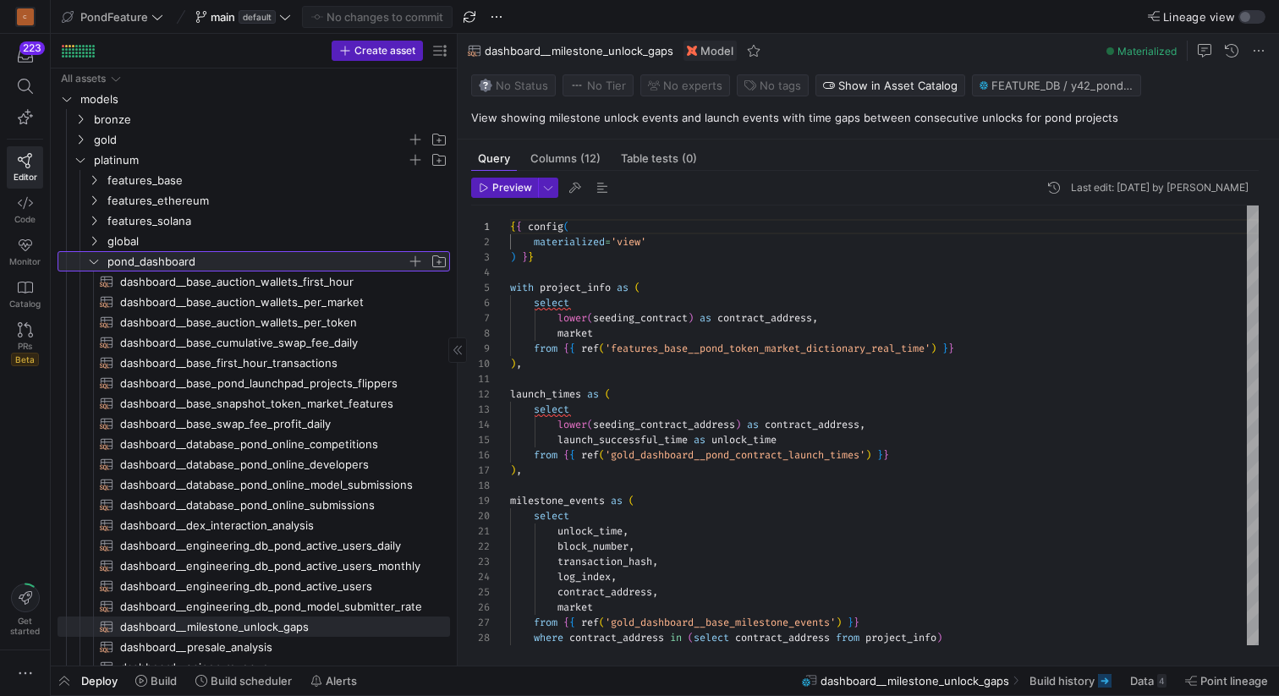
click at [92, 261] on icon at bounding box center [94, 261] width 12 height 10
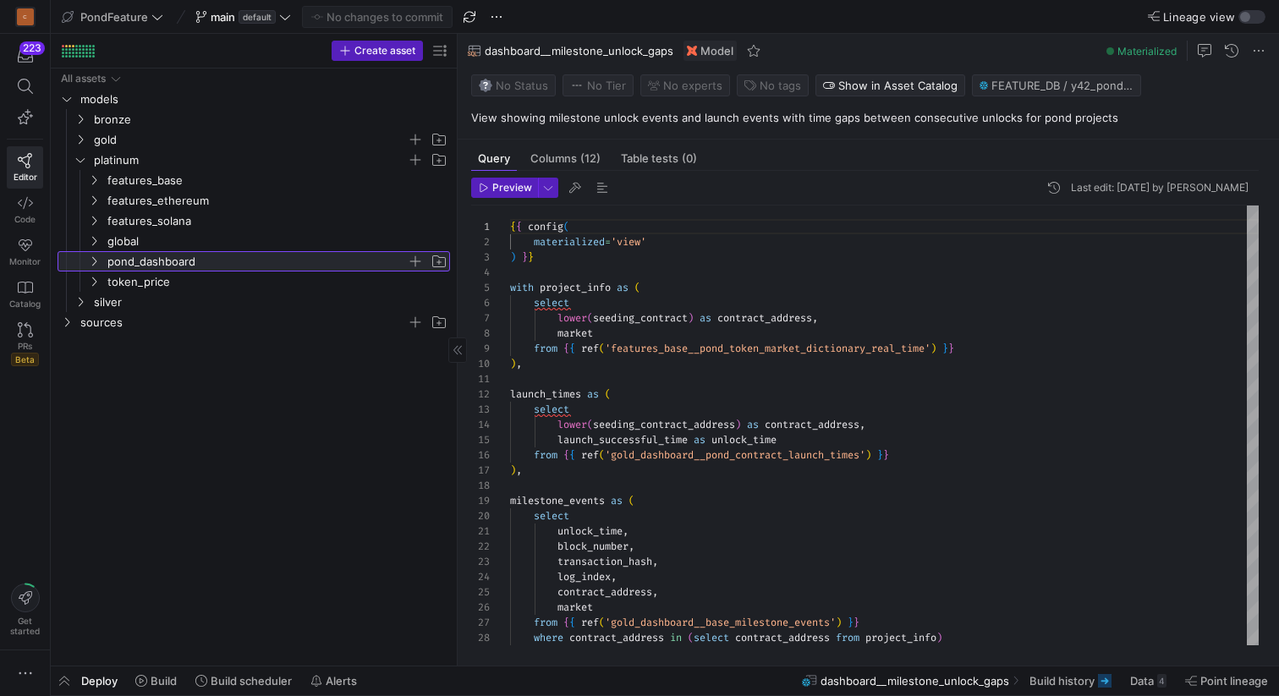
click at [97, 256] on icon at bounding box center [94, 261] width 12 height 10
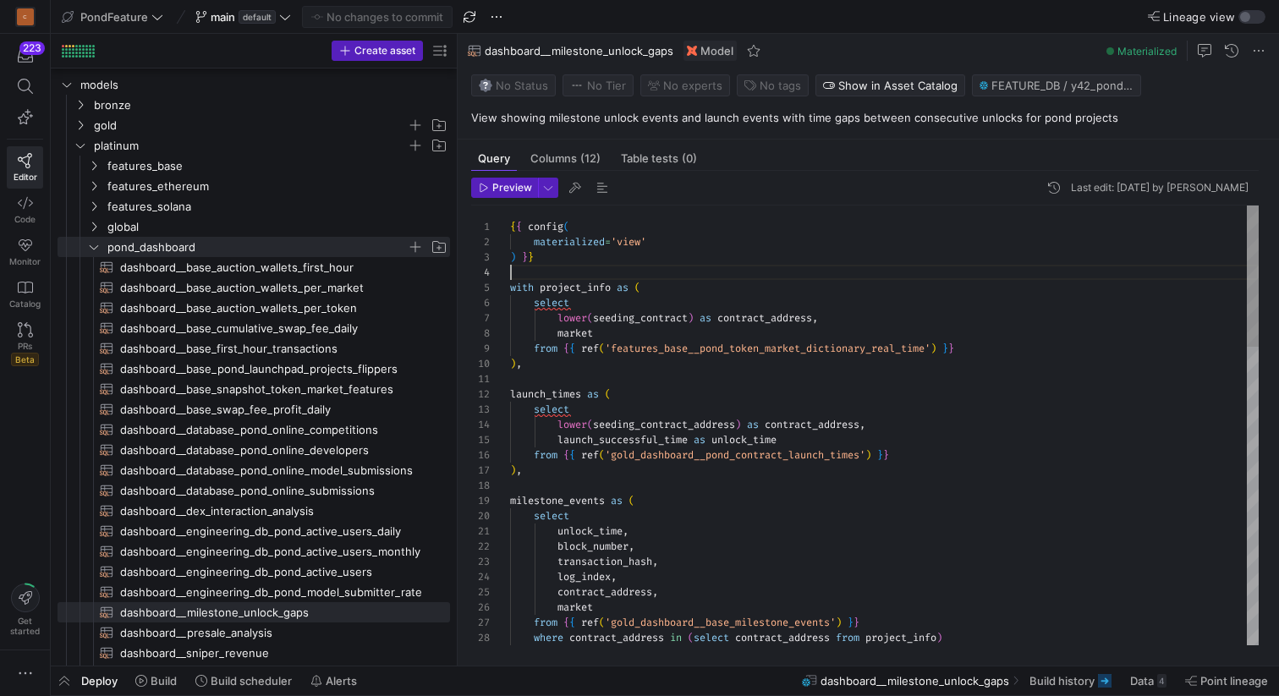
scroll to position [46, 0]
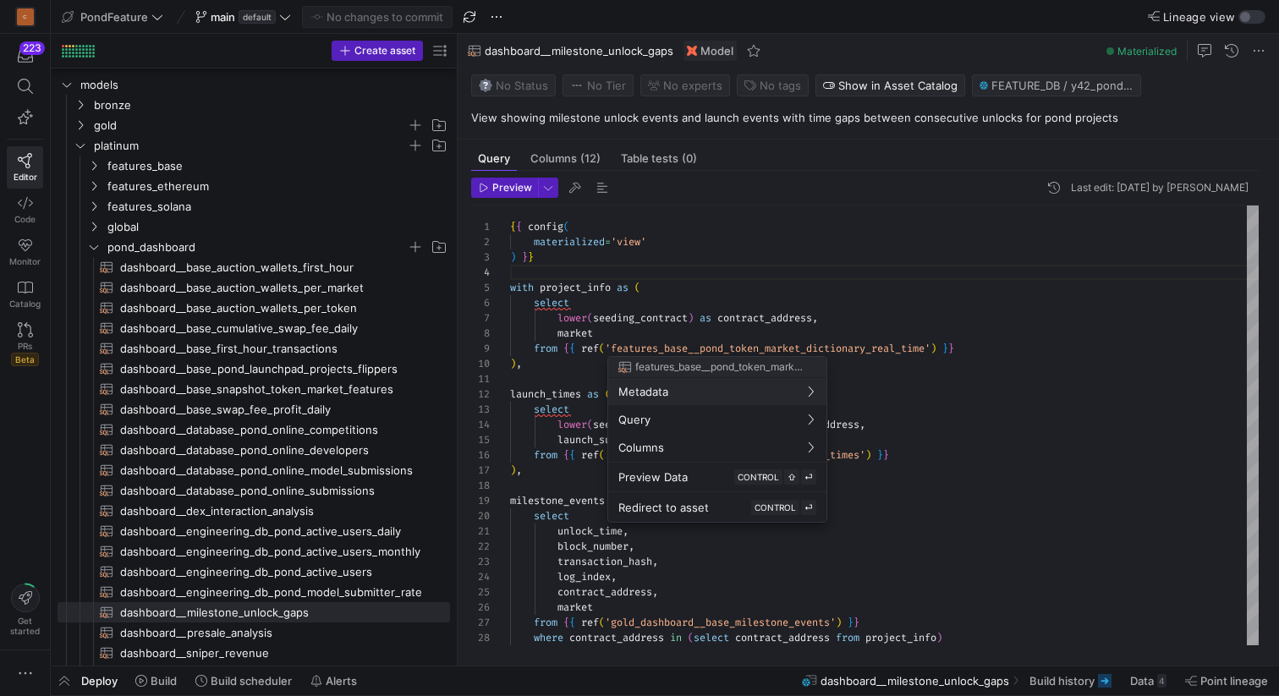
click at [305, 266] on div at bounding box center [639, 348] width 1279 height 696
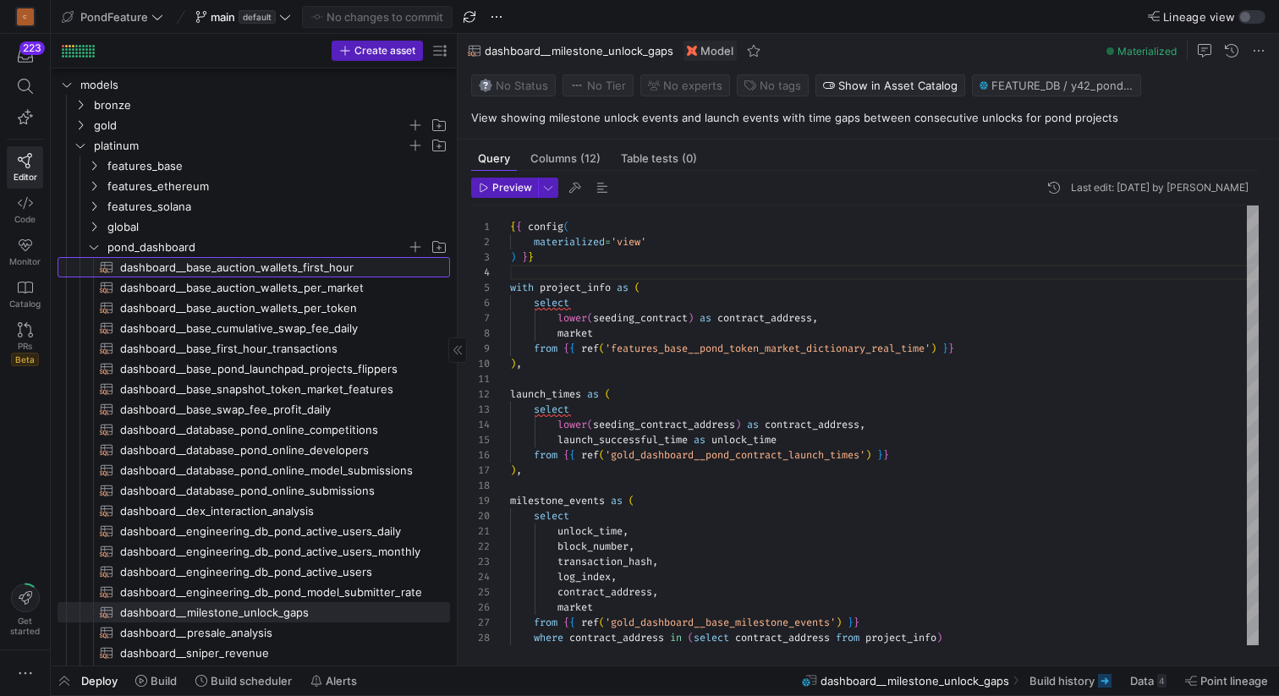
click at [294, 266] on span "dashboard__base_auction_wallets_first_hour​​​​​​​​​​" at bounding box center [275, 267] width 310 height 19
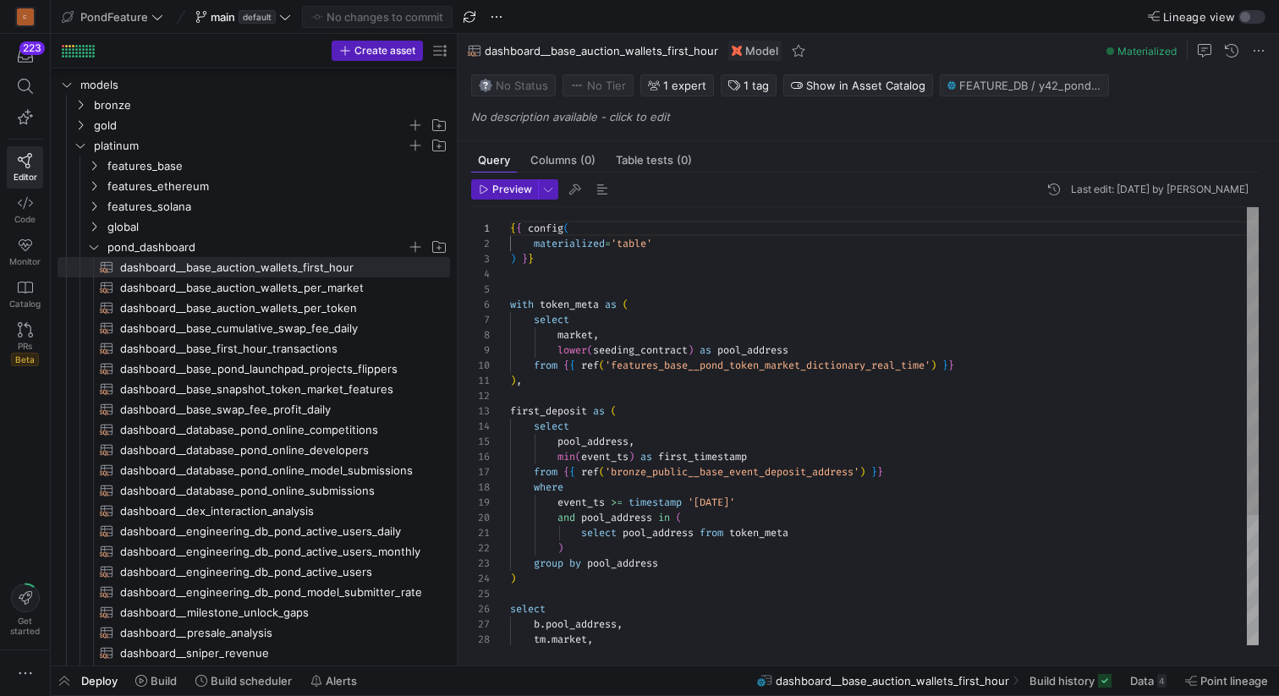
scroll to position [61, 0]
click at [590, 283] on div "{ { config ( materialized = 'table' ) } } with token_meta as ( select market , …" at bounding box center [884, 518] width 749 height 623
click at [83, 121] on icon "Press SPACE to select this row." at bounding box center [80, 125] width 12 height 10
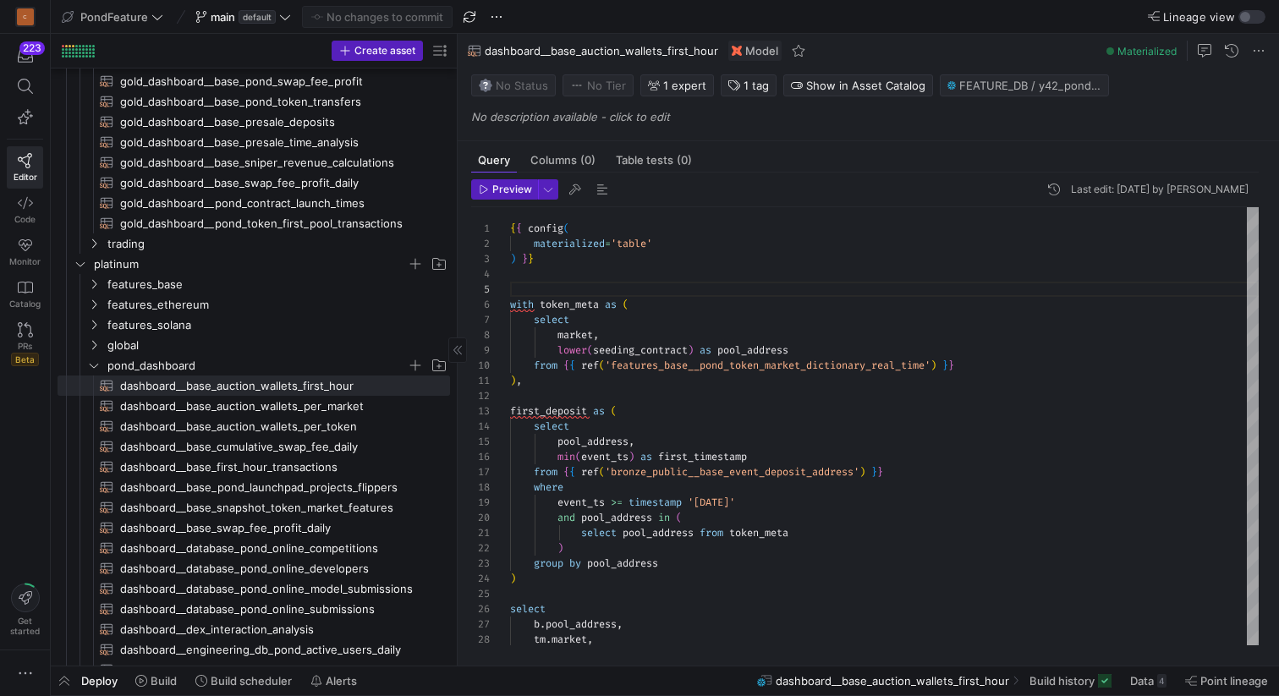
scroll to position [222, 0]
click at [601, 190] on span "button" at bounding box center [602, 189] width 20 height 20
click at [92, 361] on icon "Press SPACE to select this row." at bounding box center [94, 364] width 12 height 10
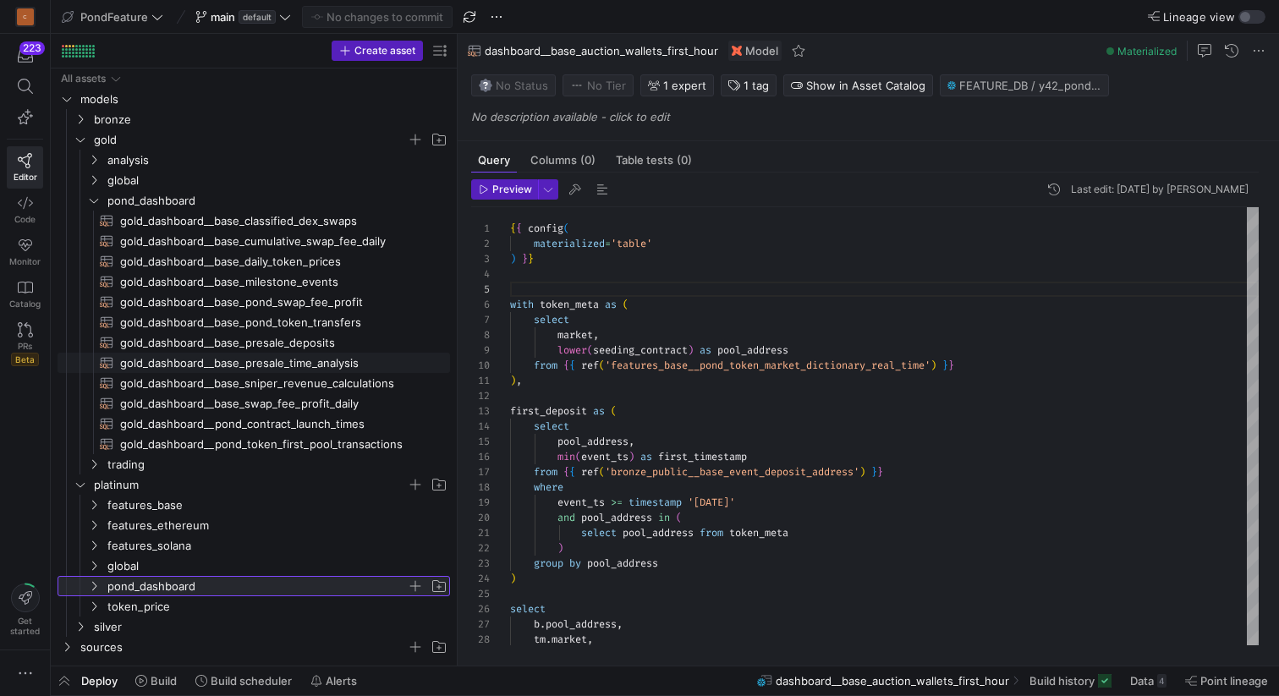
scroll to position [0, 0]
click at [96, 200] on icon "Press SPACE to select this row." at bounding box center [94, 201] width 8 height 4
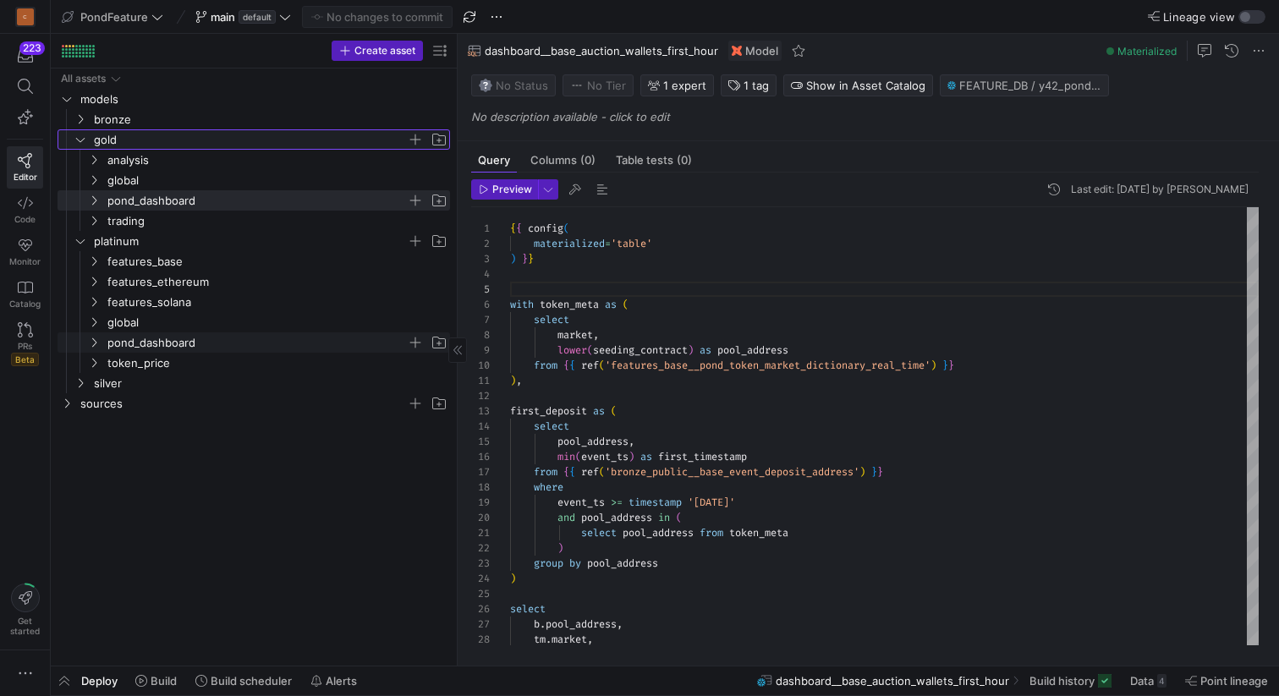
click at [80, 139] on icon "Press SPACE to select this row." at bounding box center [80, 139] width 12 height 10
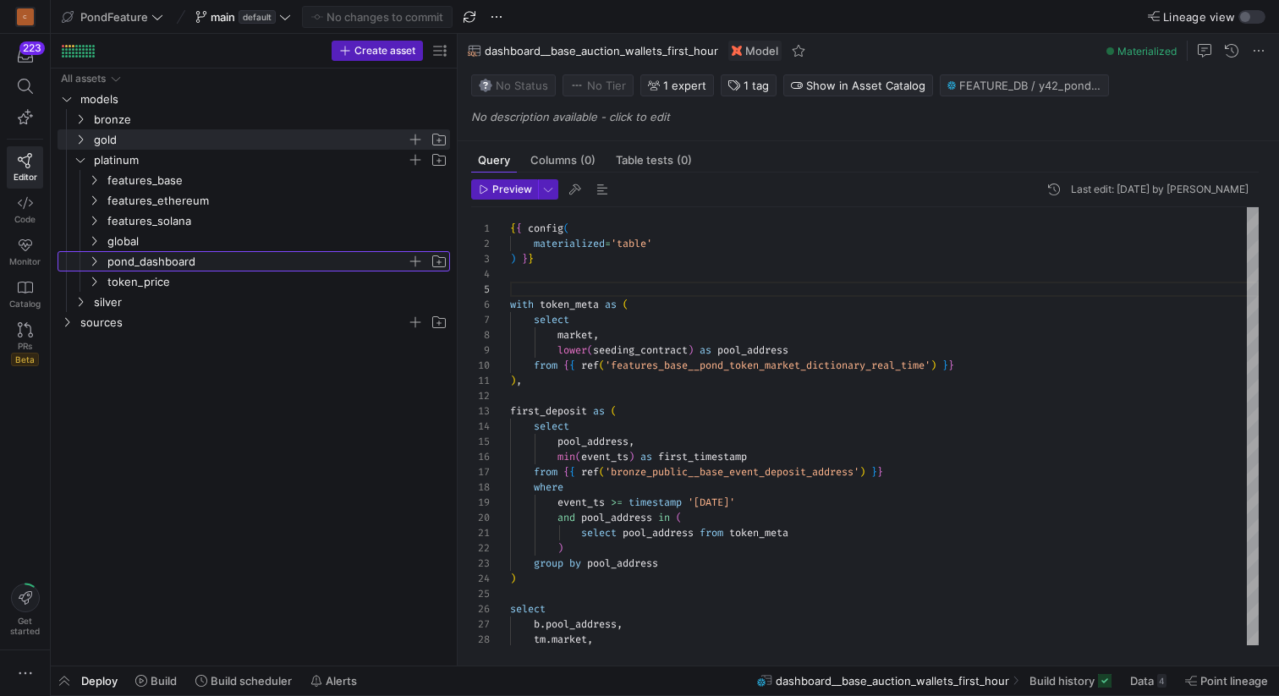
click at [91, 262] on icon "Press SPACE to select this row." at bounding box center [94, 261] width 12 height 10
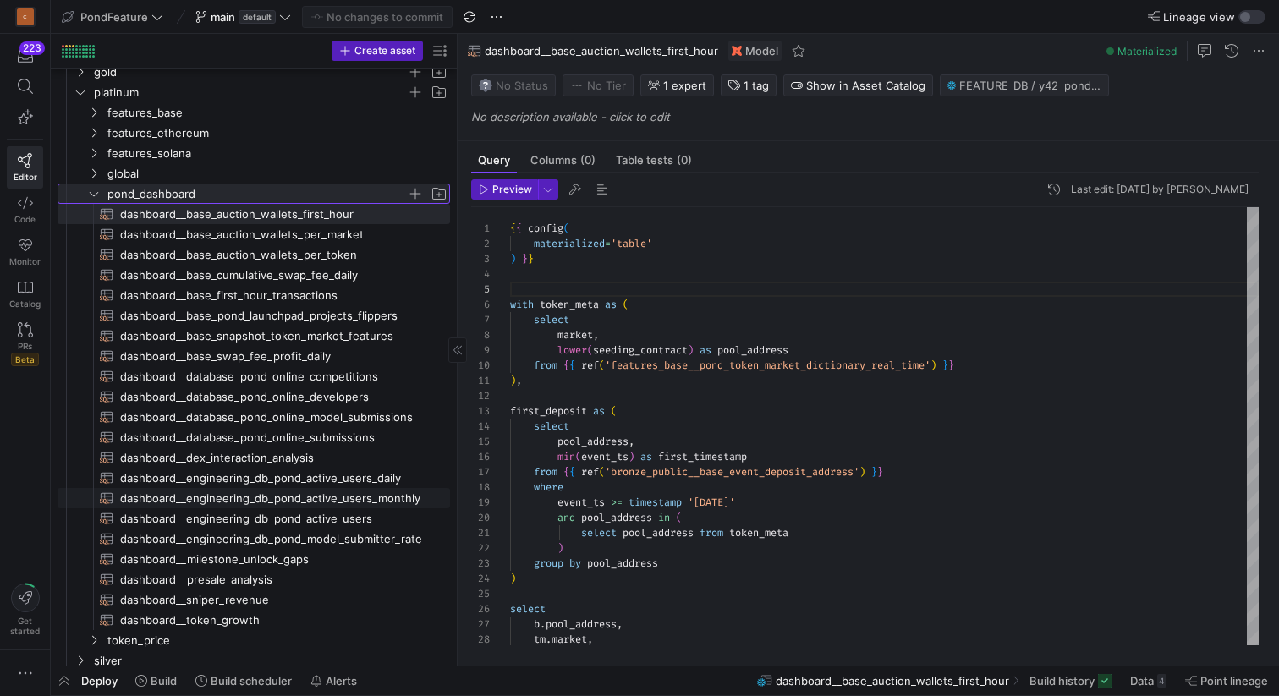
scroll to position [93, 0]
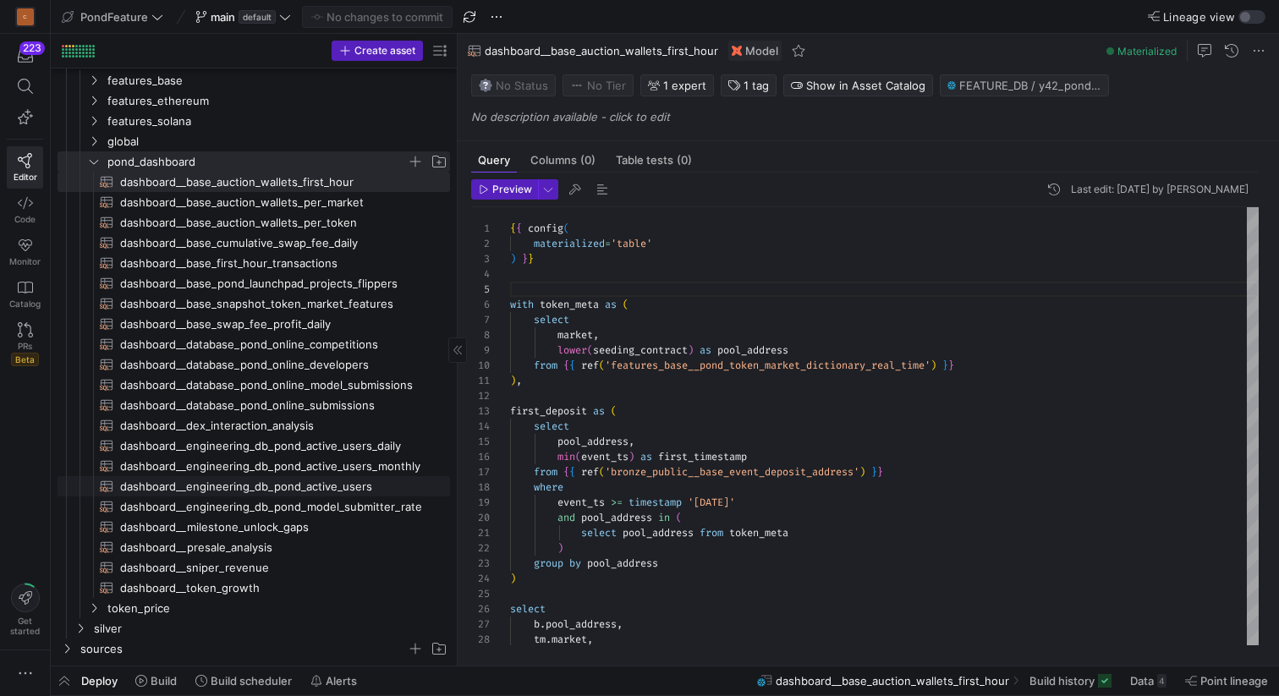
click at [283, 482] on span "dashboard__engineering_db_pond_active_users​​​​​​​​​​" at bounding box center [275, 486] width 310 height 19
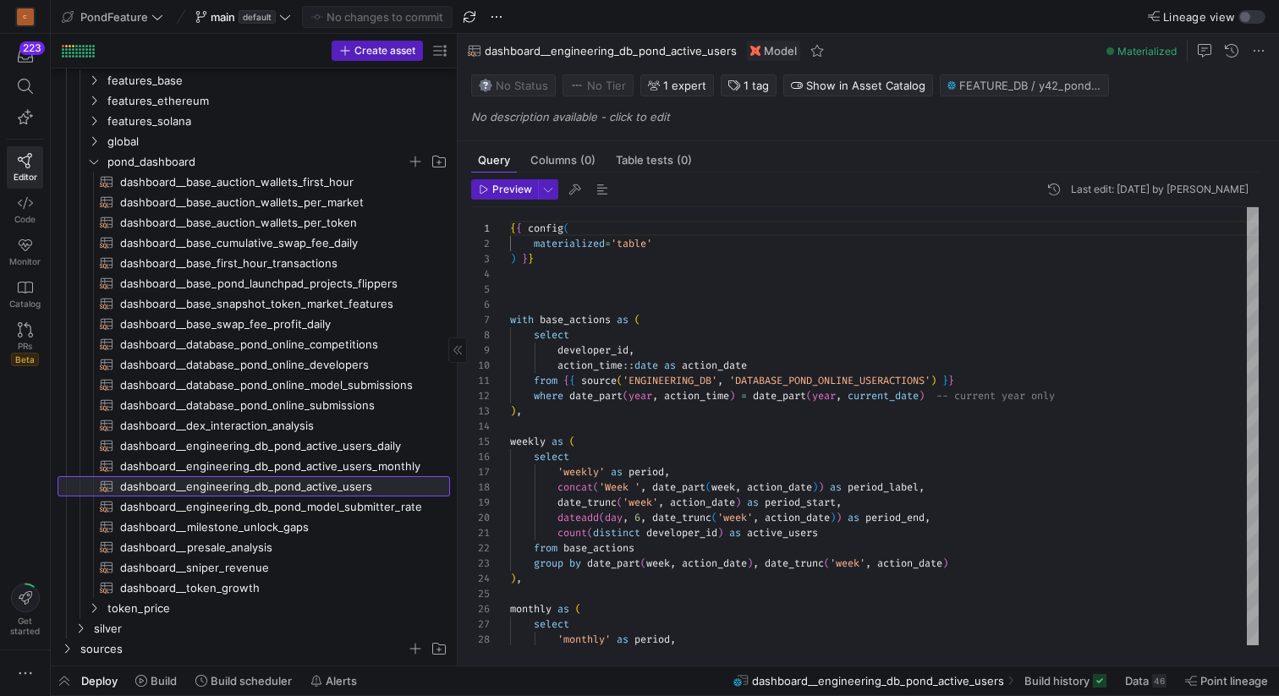
click at [283, 482] on span "dashboard__engineering_db_pond_active_users​​​​​​​​​​" at bounding box center [275, 486] width 310 height 19
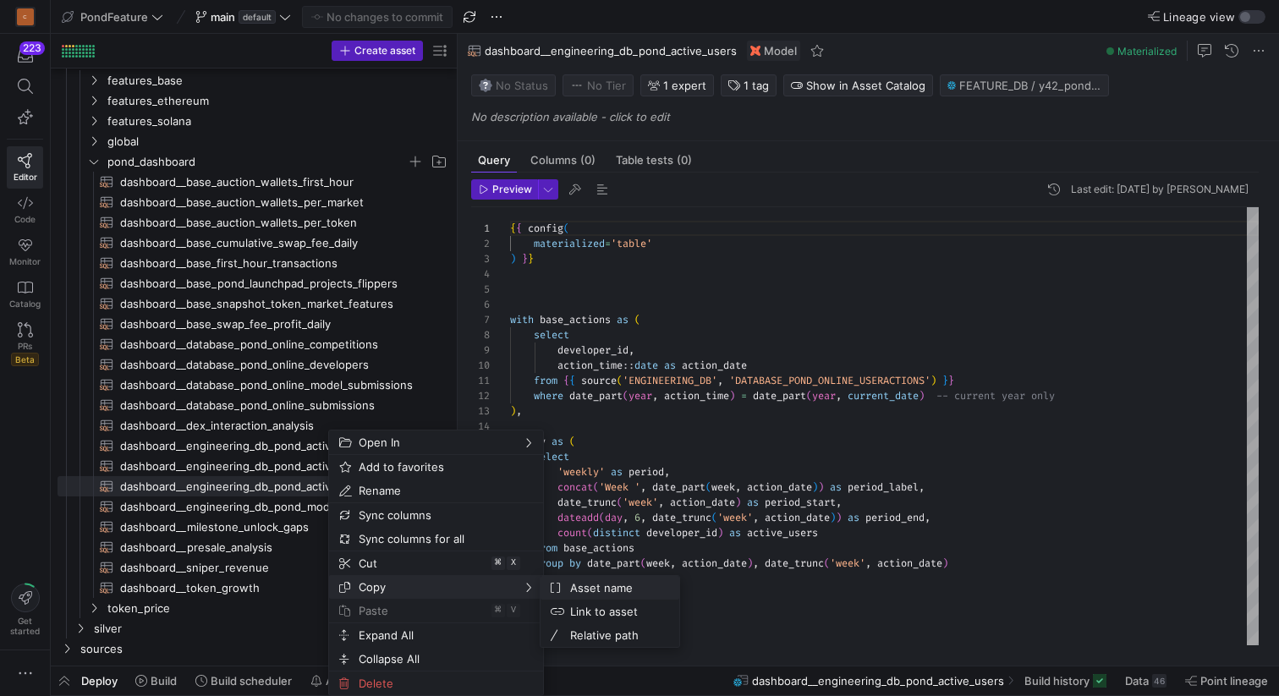
click at [585, 589] on span "Asset name" at bounding box center [614, 588] width 102 height 24
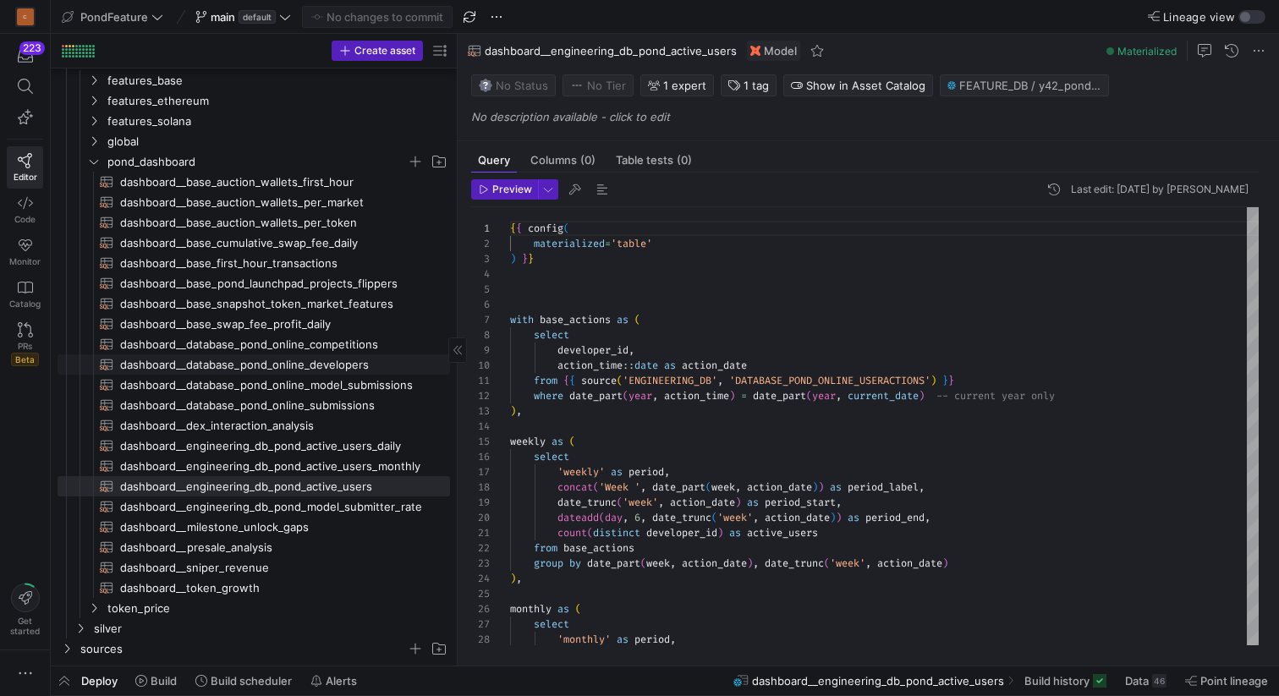
click at [341, 366] on span "dashboard__database_pond_online_developers​​​​​​​​​​" at bounding box center [275, 364] width 310 height 19
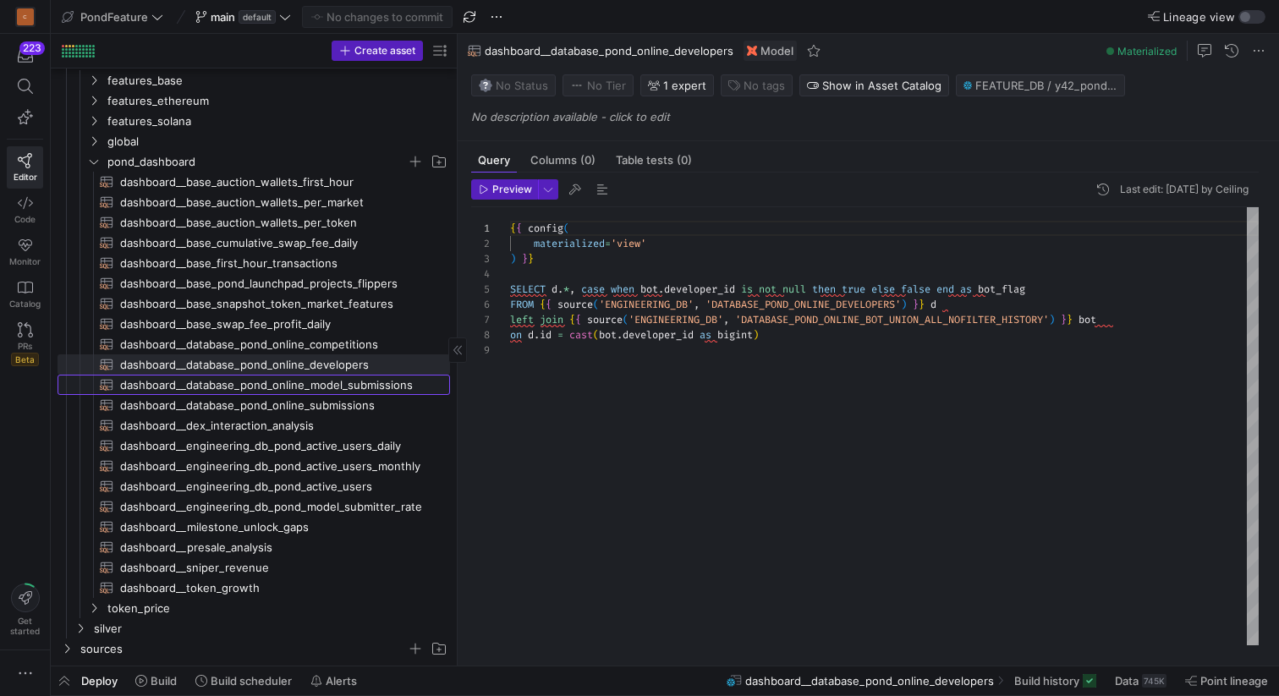
click at [309, 381] on span "dashboard__database_pond_online_model_submissions​​​​​​​​​​" at bounding box center [275, 385] width 310 height 19
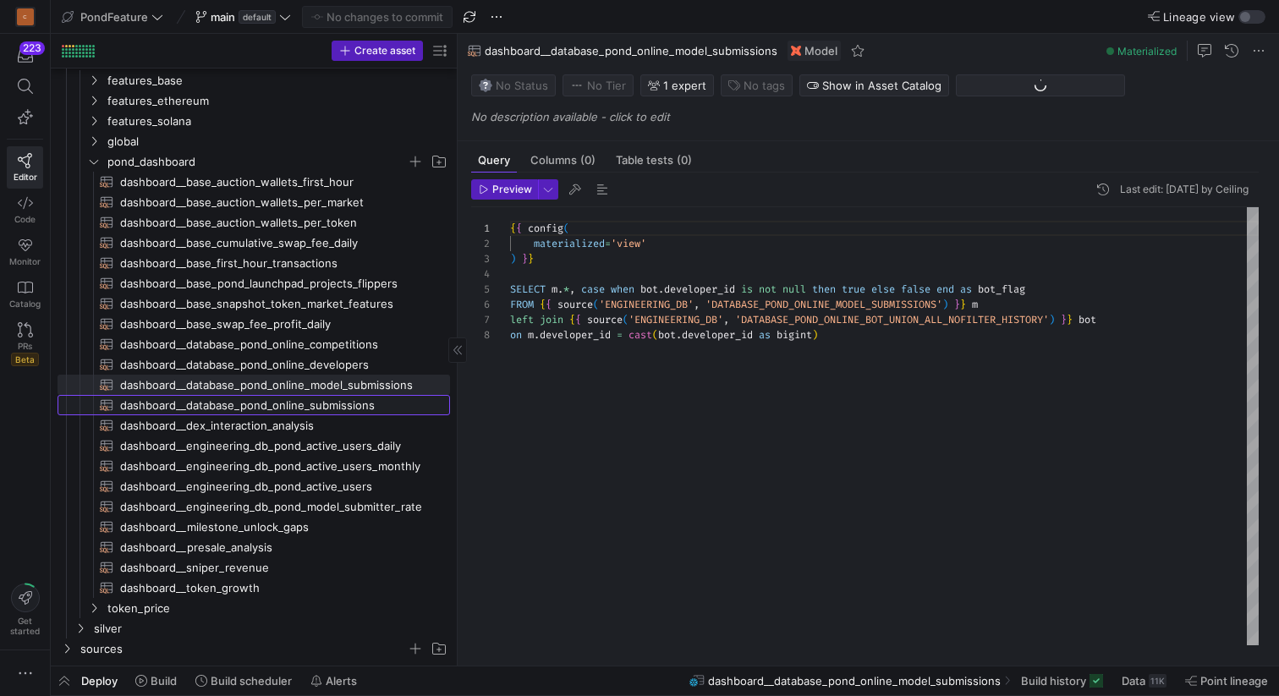
click at [308, 399] on span "dashboard__database_pond_online_submissions​​​​​​​​​​" at bounding box center [275, 405] width 310 height 19
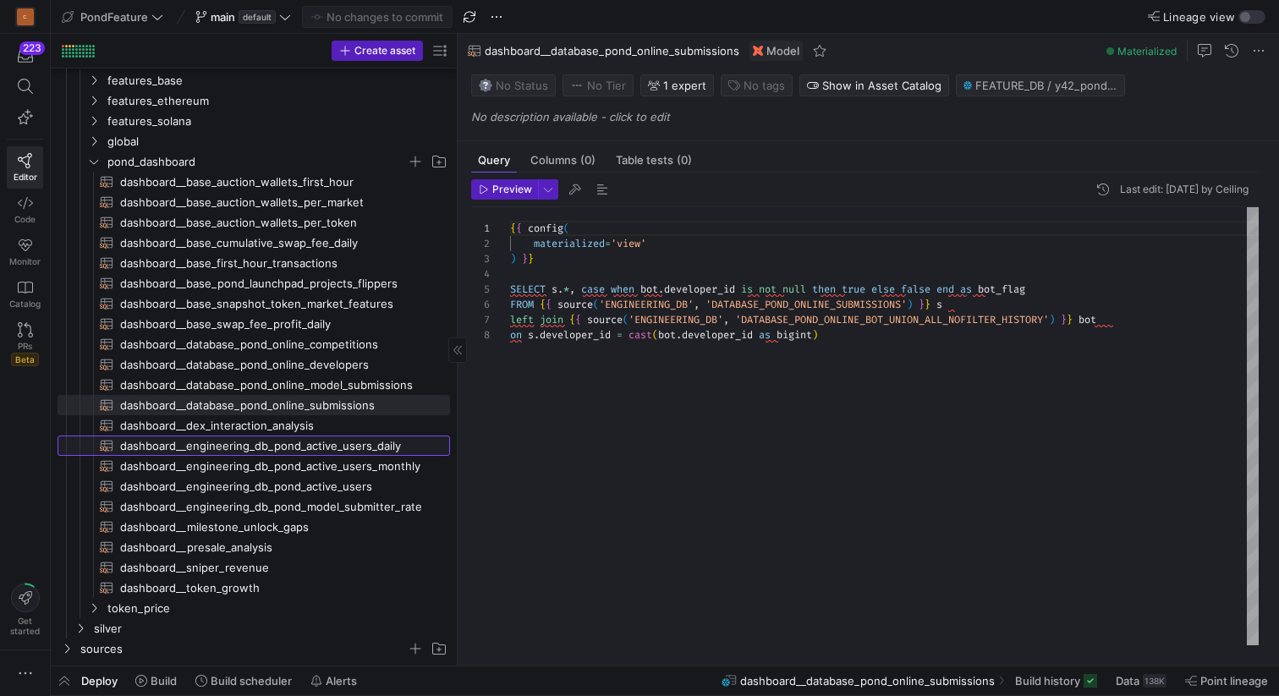
click at [288, 449] on span "dashboard__engineering_db_pond_active_users_daily​​​​​​​​​​" at bounding box center [275, 445] width 310 height 19
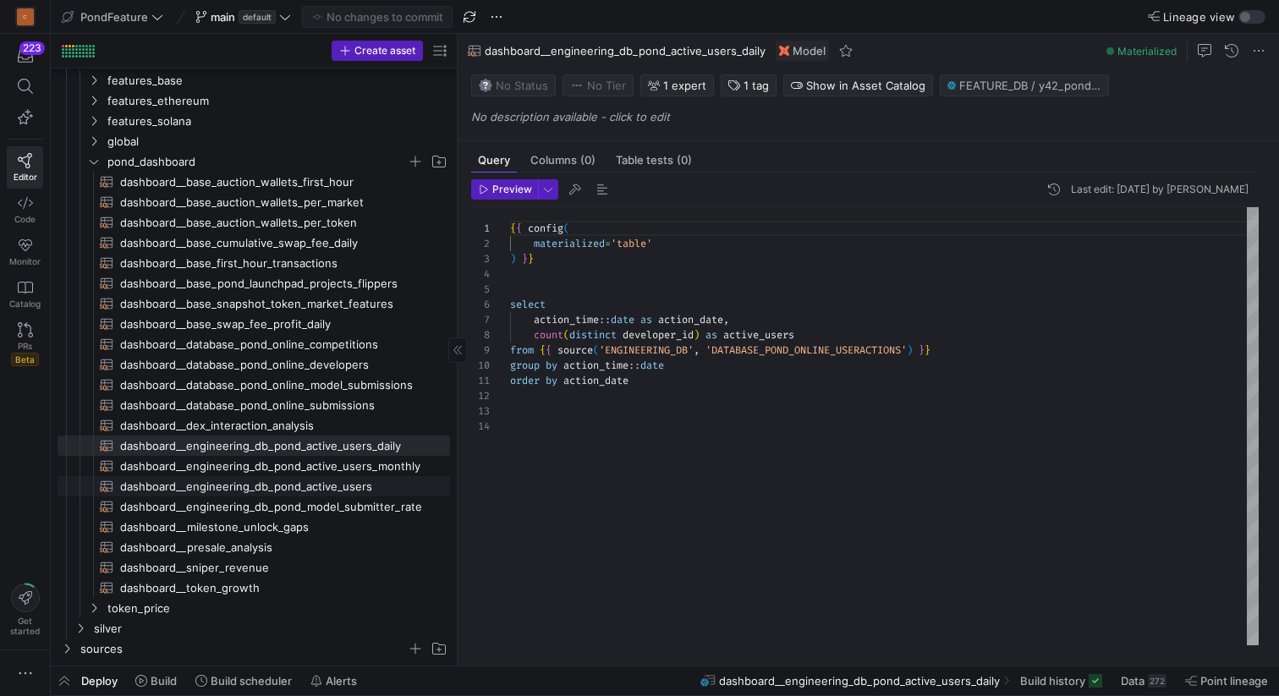
click at [291, 486] on span "dashboard__engineering_db_pond_active_users​​​​​​​​​​" at bounding box center [275, 486] width 310 height 19
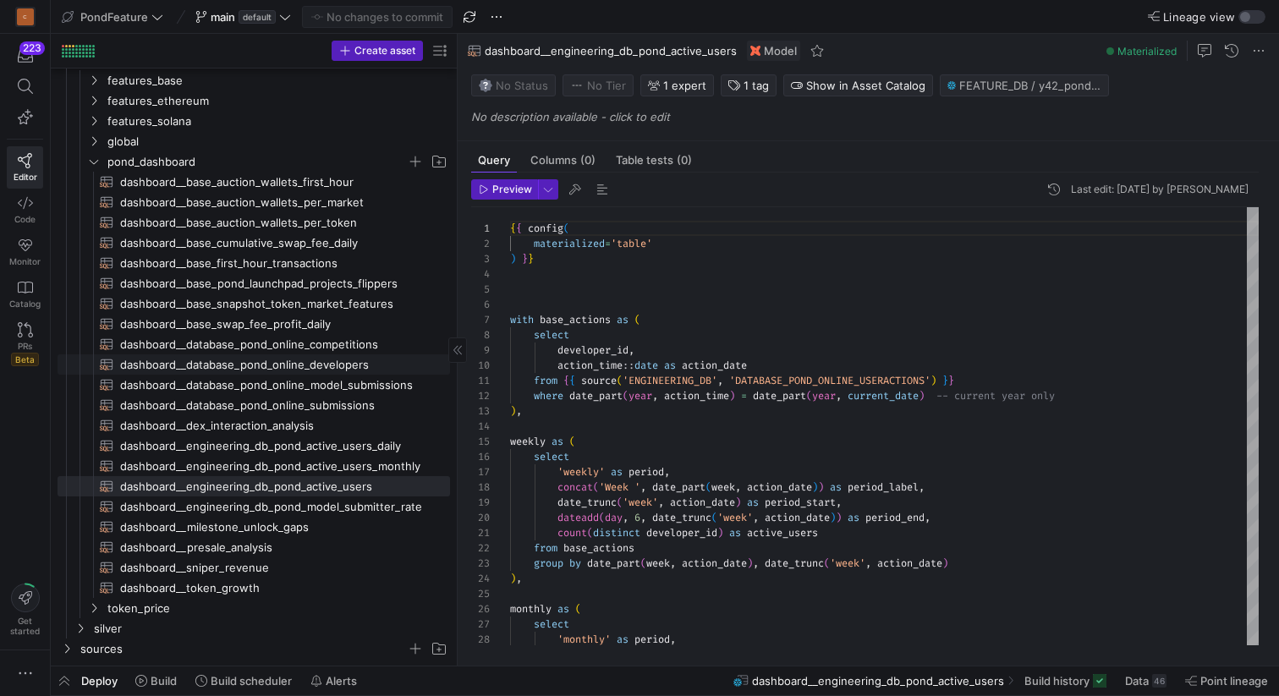
click at [330, 360] on span "dashboard__database_pond_online_developers​​​​​​​​​​" at bounding box center [275, 364] width 310 height 19
type textarea "{{ config( materialized='view' ) }} SELECT d.*, case when bot.developer_id is n…"
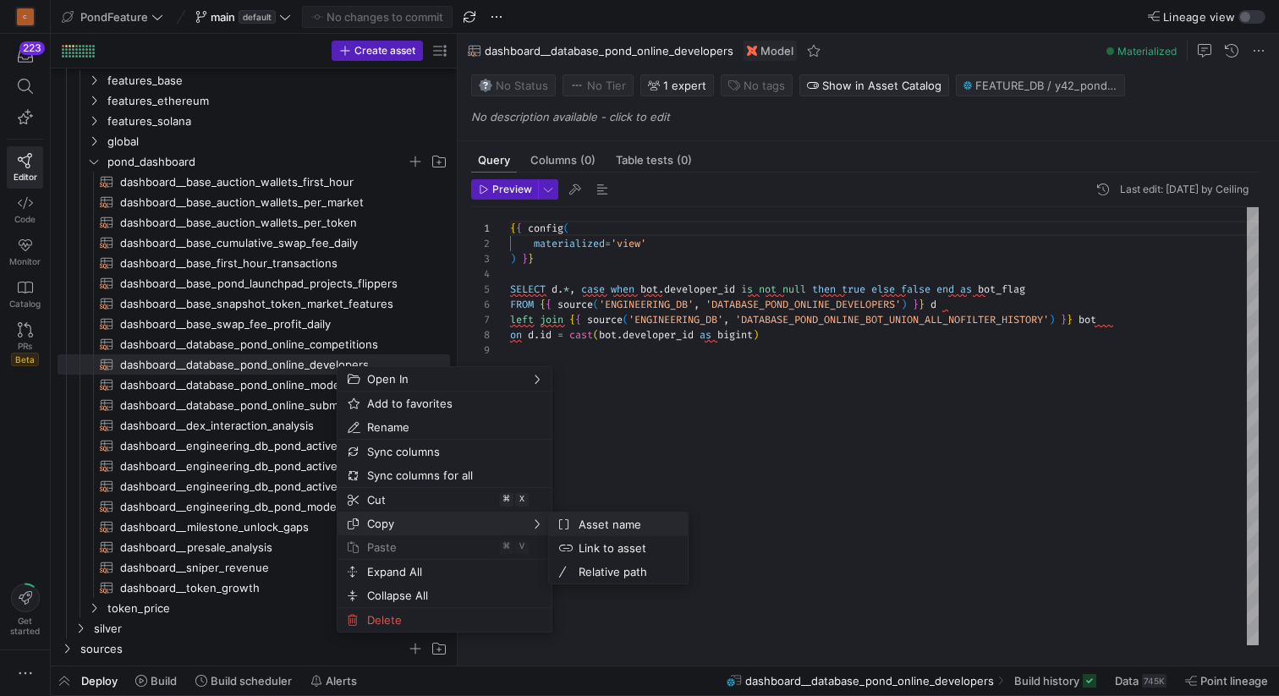
click at [576, 518] on span "Asset name" at bounding box center [623, 525] width 102 height 24
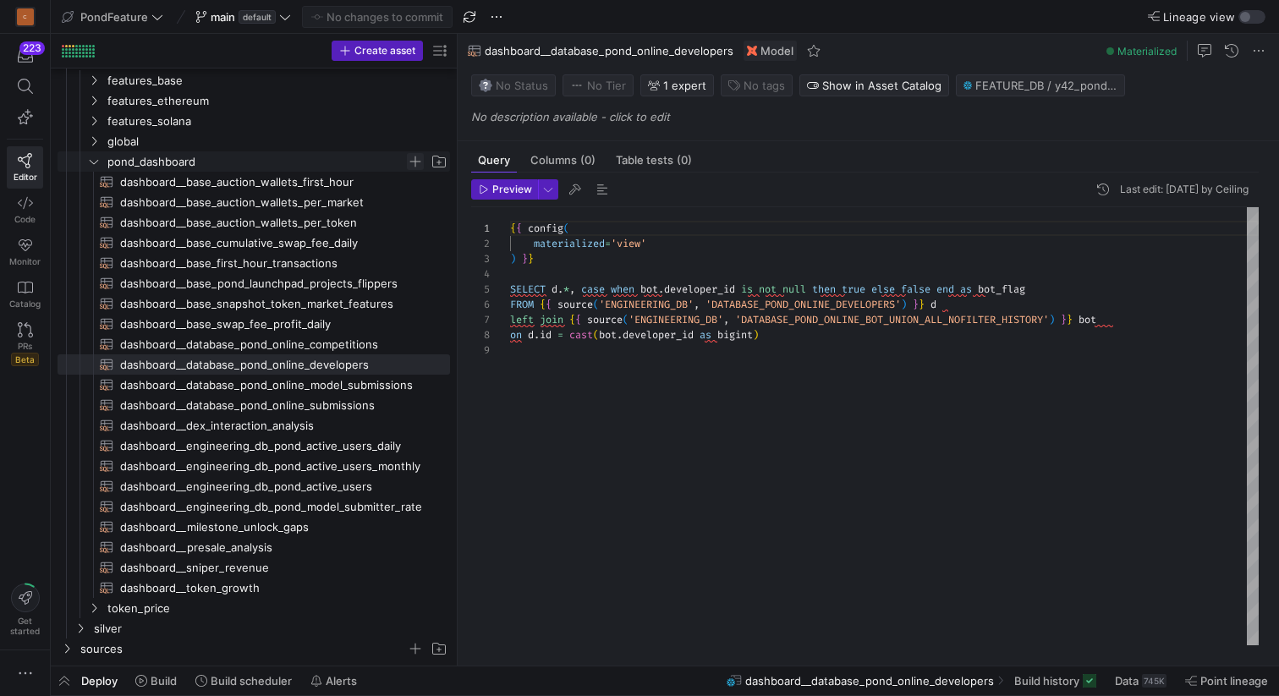
click at [415, 160] on span "Press SPACE to select this row." at bounding box center [415, 161] width 17 height 17
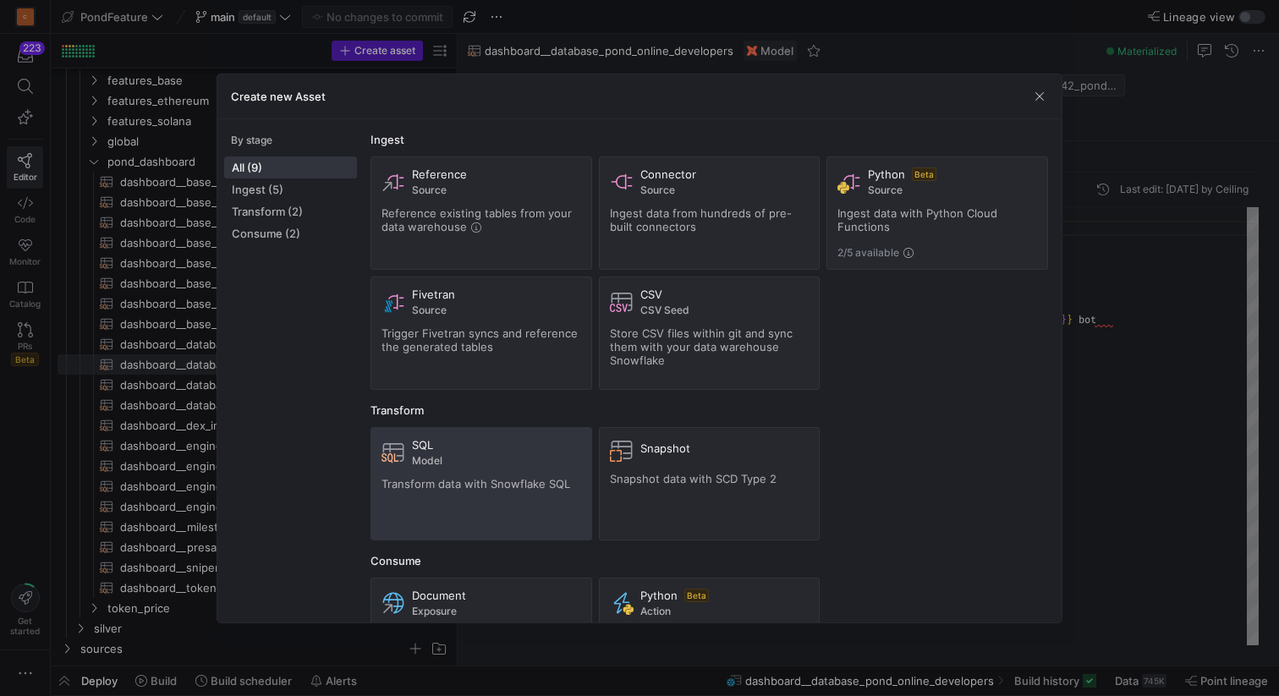
click at [448, 453] on div "SQL Model" at bounding box center [496, 452] width 169 height 29
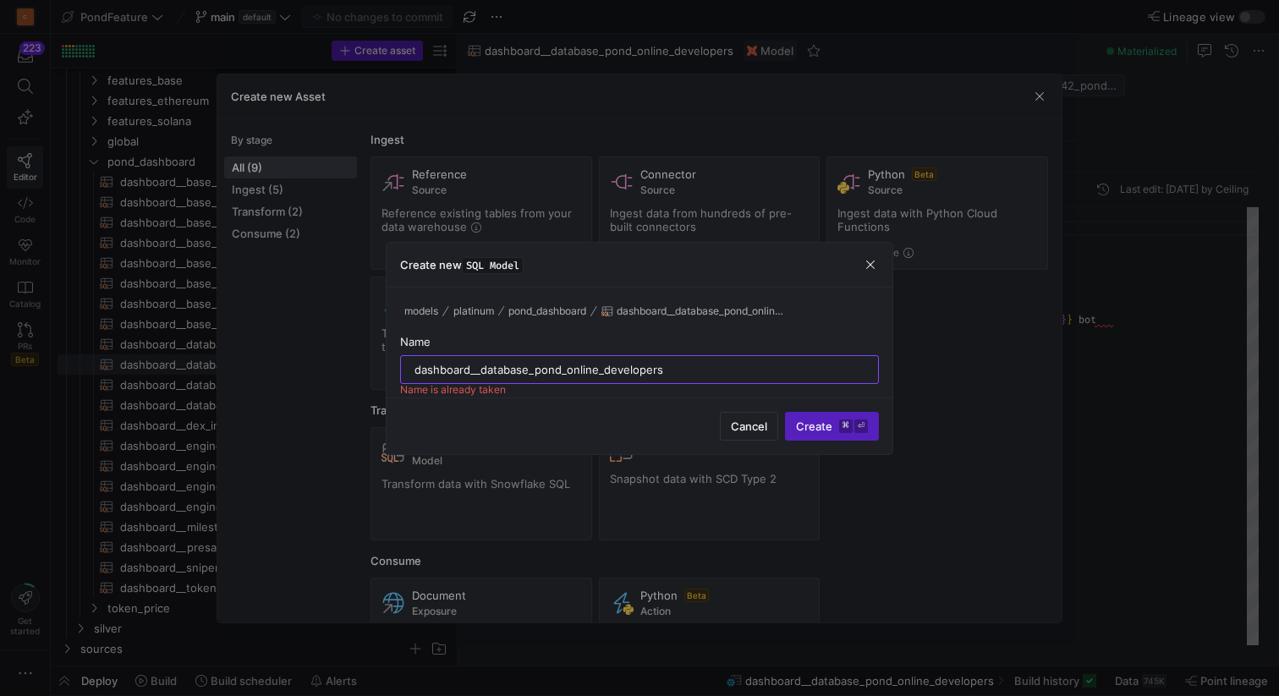
drag, startPoint x: 678, startPoint y: 365, endPoint x: 602, endPoint y: 366, distance: 75.3
click at [602, 366] on input "dashboard__database_pond_online_developers" at bounding box center [639, 370] width 450 height 14
click at [626, 370] on input "dashboard__database_pond_online_" at bounding box center [639, 370] width 450 height 14
paste input "bot_union_all_nofilter_history"
click at [605, 365] on input "dashboard__database_pond_online_ bot_union_all_nofilter_history" at bounding box center [639, 370] width 450 height 14
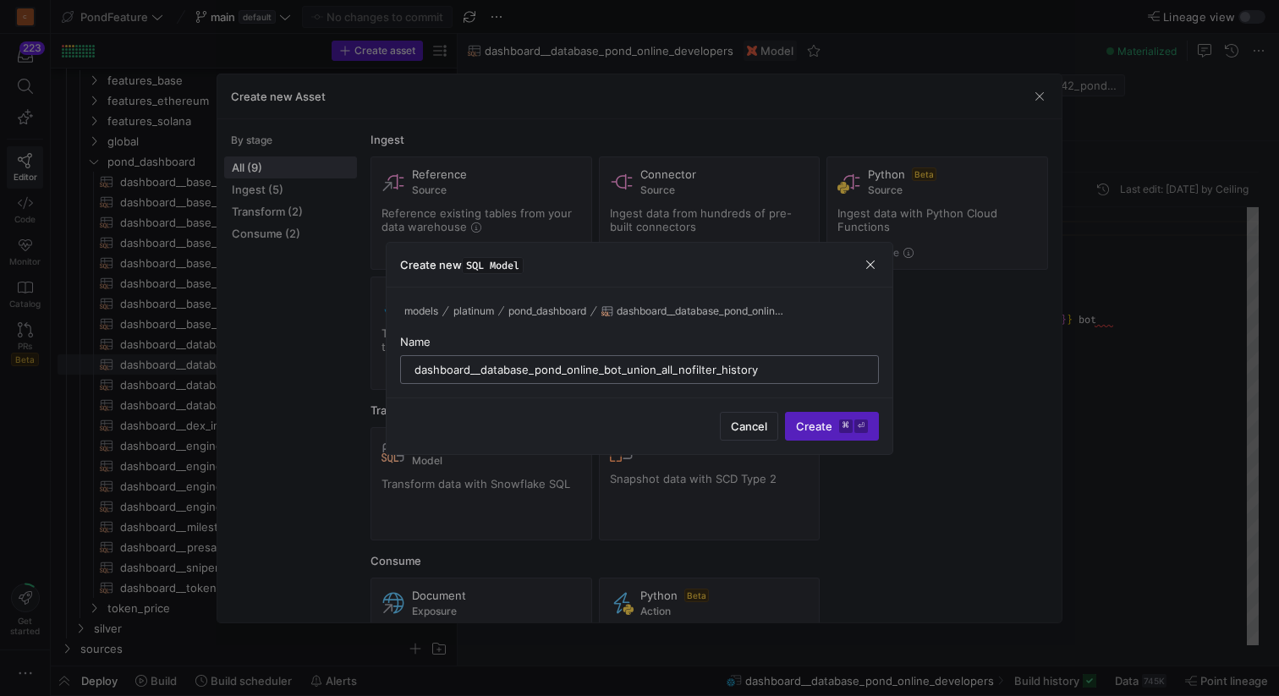
click at [768, 369] on input "dashboard__database_pond_online_bot_union_all_nofilter_history" at bounding box center [639, 370] width 450 height 14
type input "dashboard__database_pond_online_bot_union_all_nofilter_history"
click at [811, 425] on span "Create ⌘ ⏎" at bounding box center [832, 427] width 72 height 14
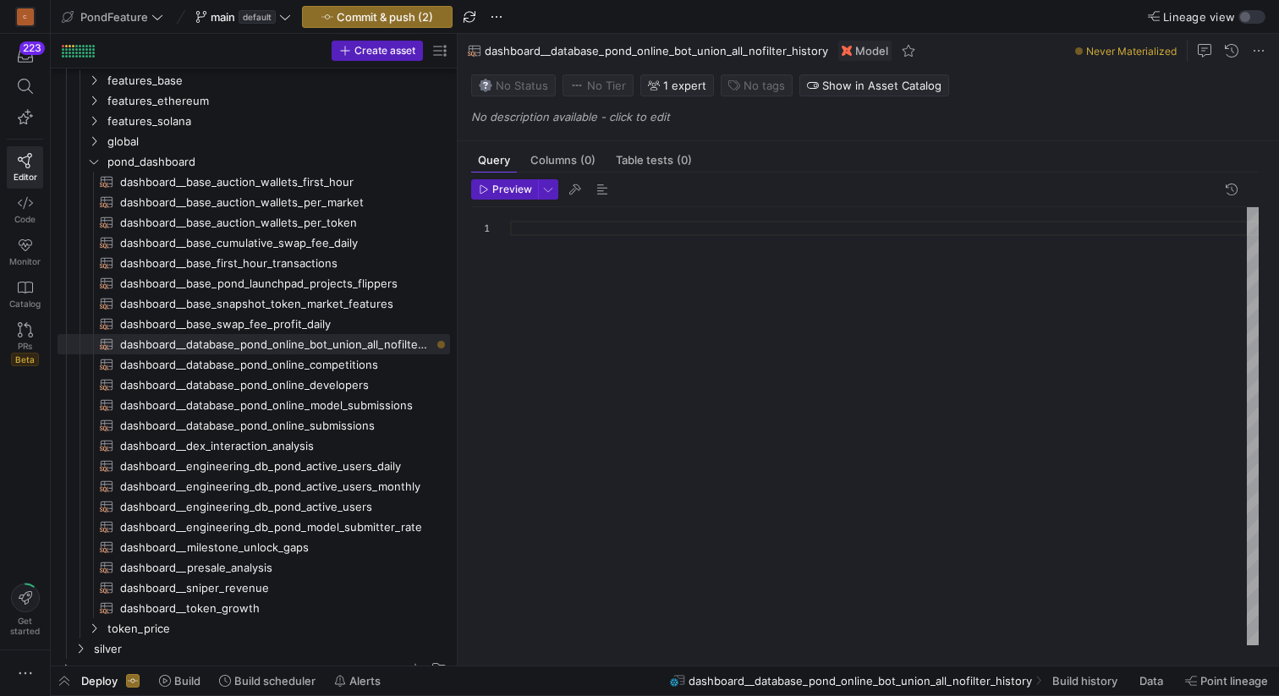
click at [527, 269] on div at bounding box center [884, 426] width 749 height 438
click at [303, 320] on span "dashboard__base_swap_fee_profit_daily​​​​​​​​​​" at bounding box center [275, 324] width 310 height 19
type textarea "{{ config( materialized='view' ) }} SELECT profit_type, project_addr, block_dat…"
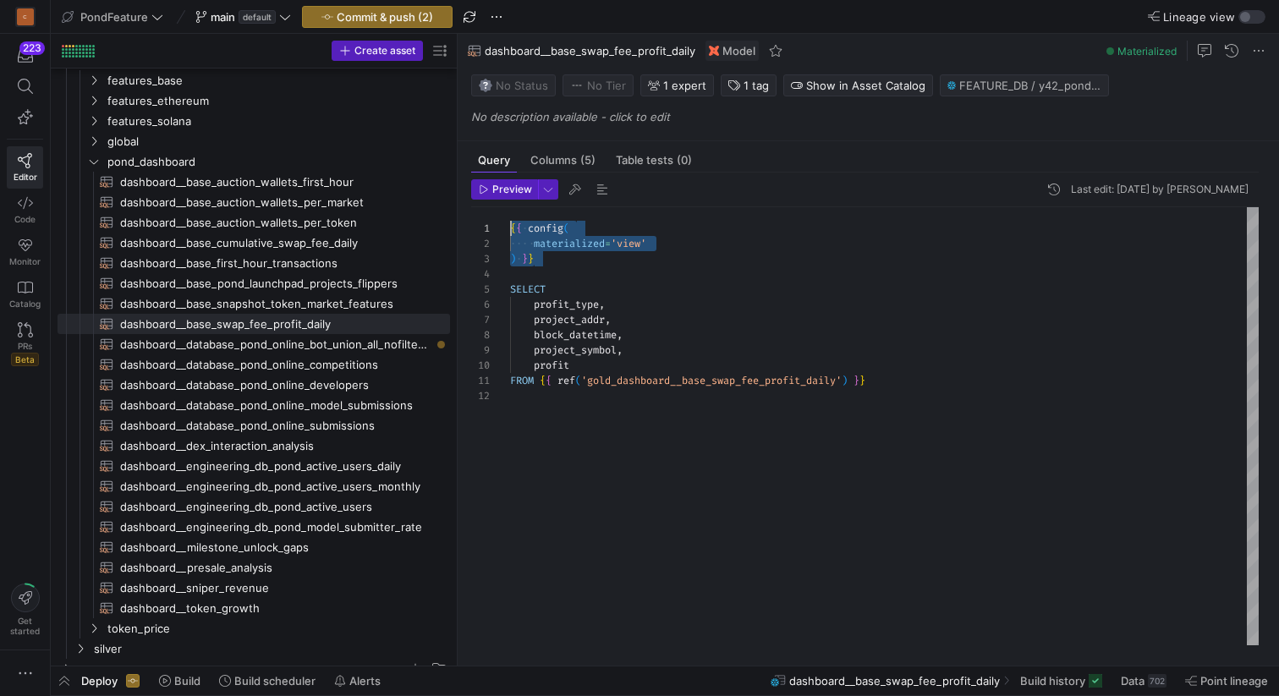
drag, startPoint x: 560, startPoint y: 259, endPoint x: 502, endPoint y: 224, distance: 67.2
click at [510, 224] on div "{ { config ( materialized = 'view' ) } } SELECT profit_type , project_addr , bl…" at bounding box center [884, 426] width 749 height 438
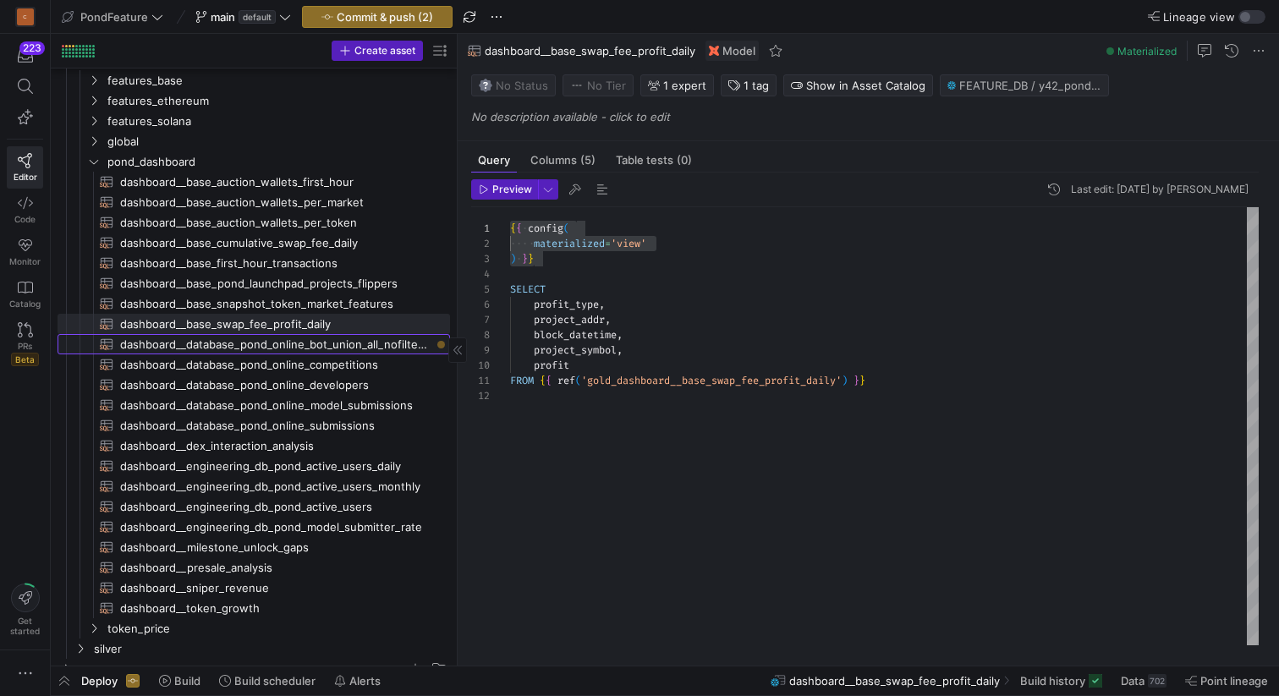
click at [331, 343] on span "dashboard__database_pond_online_bot_union_all_nofilter_history​​​​​​​​​​" at bounding box center [275, 344] width 310 height 19
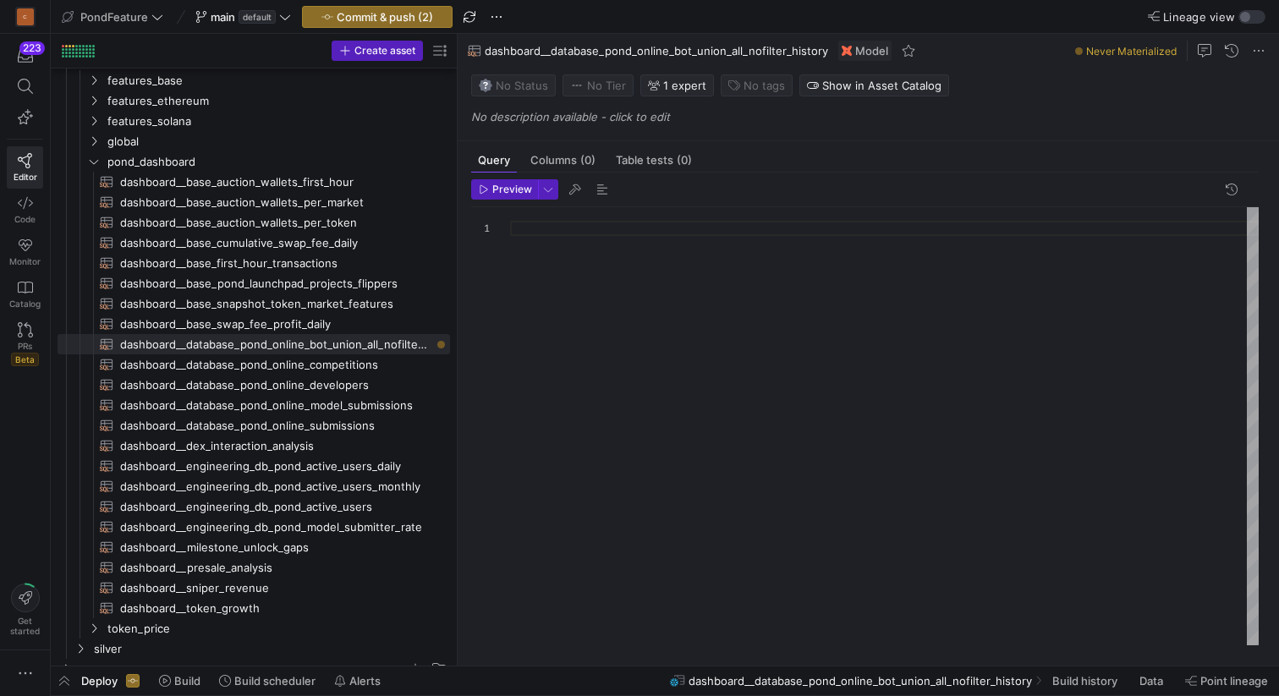
click at [560, 258] on div at bounding box center [884, 426] width 749 height 438
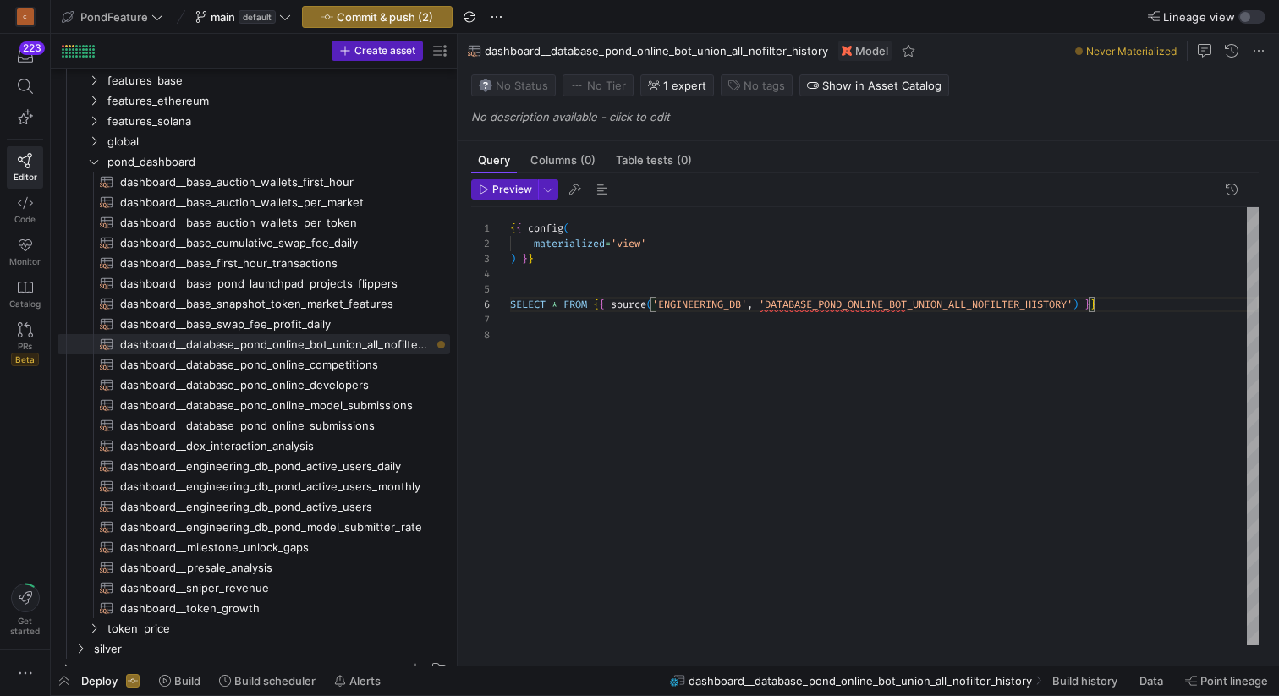
scroll to position [107, 0]
click at [745, 332] on div "{ { config ( materialized = 'view' ) } } SELECT * FROM { { source ( 'ENGINEERIN…" at bounding box center [884, 426] width 749 height 438
click at [576, 282] on div "{ { config ( materialized = 'view' ) } } SELECT * FROM { { source ( 'ENGINEERIN…" at bounding box center [884, 426] width 749 height 438
type textarea "{{ config( materialized='view' ) }} SELECT * FROM {{ source('ENGINEERING_DB', '…"
